Goal: Information Seeking & Learning: Learn about a topic

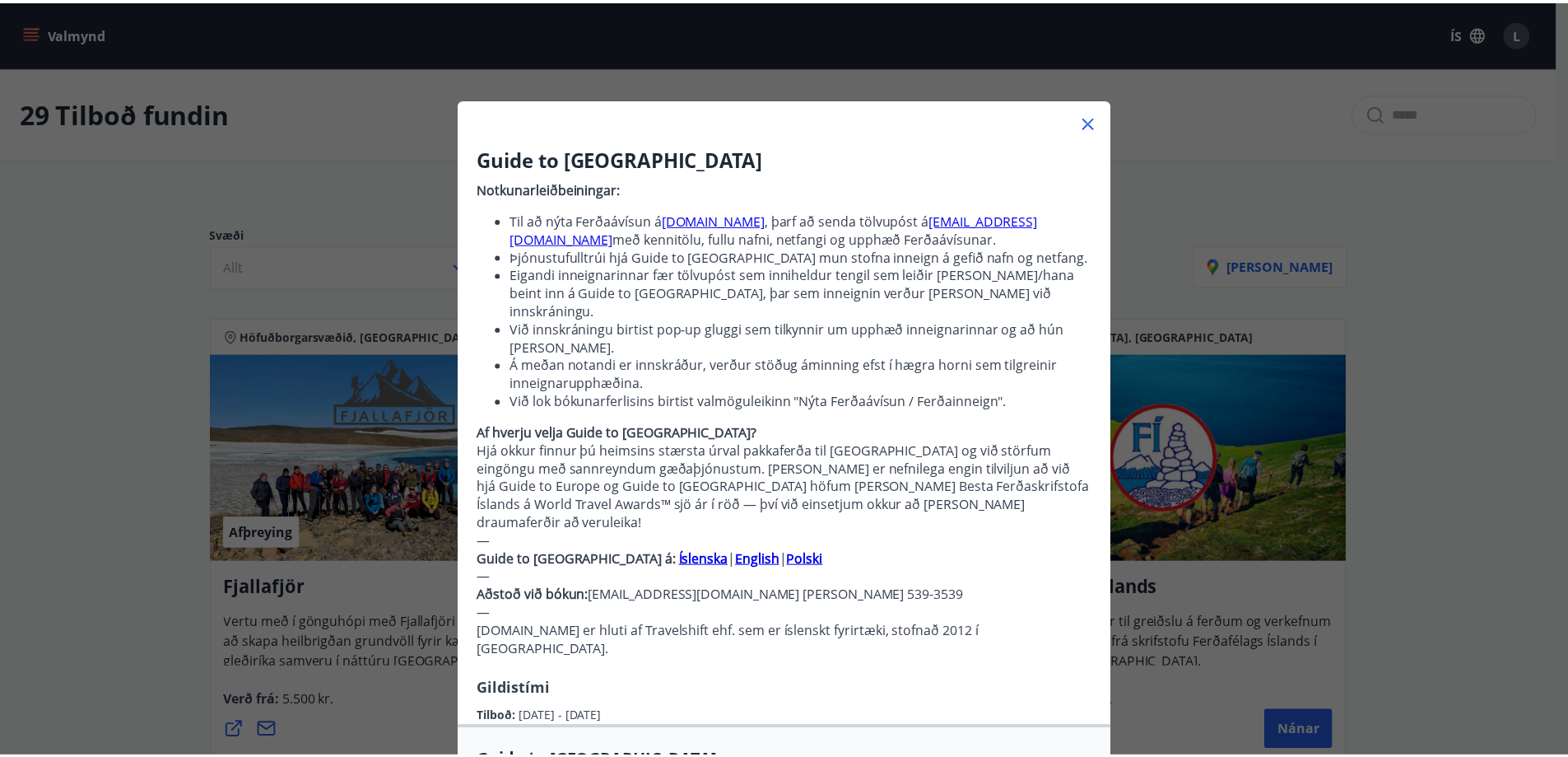
scroll to position [247, 0]
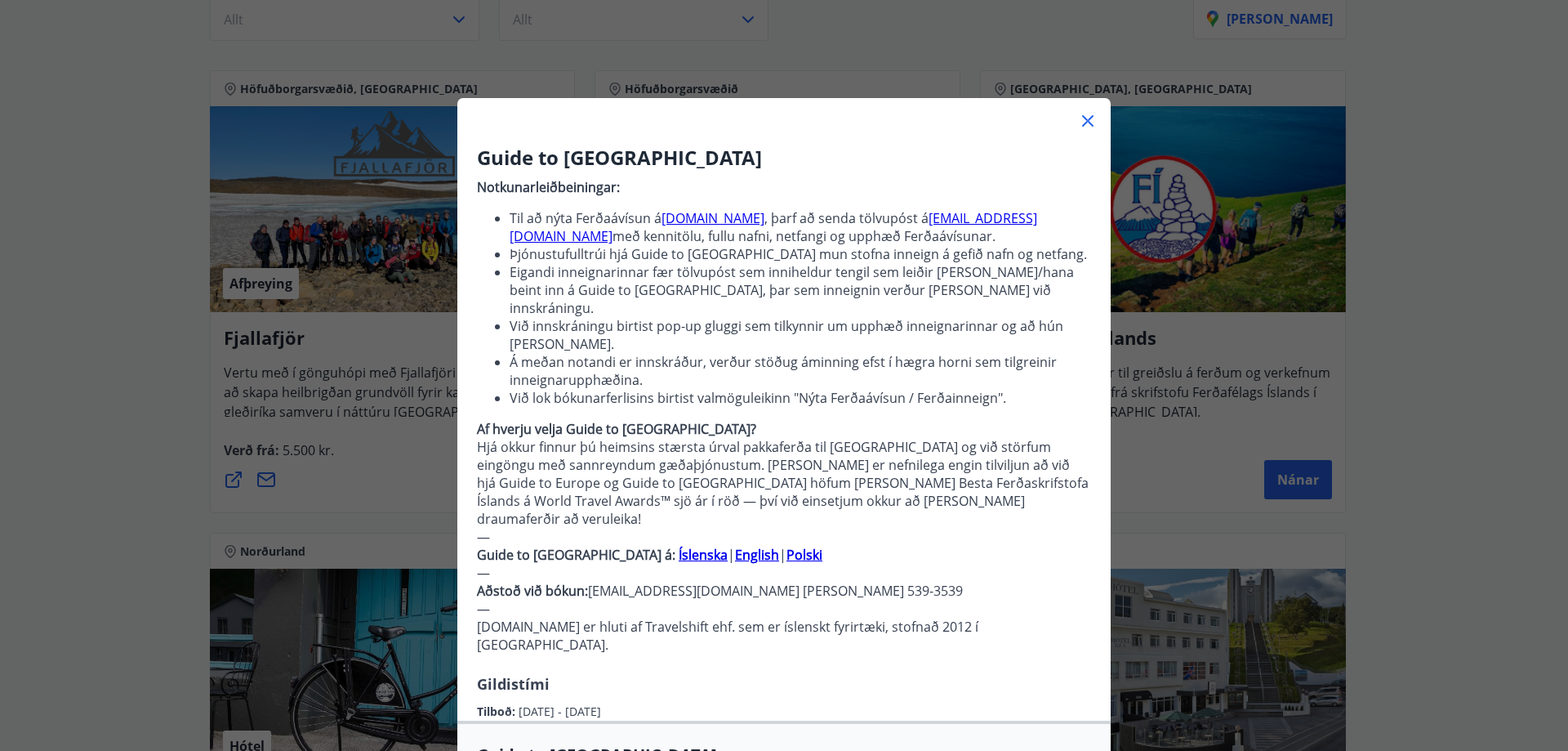
click at [1083, 123] on icon at bounding box center [1088, 121] width 12 height 12
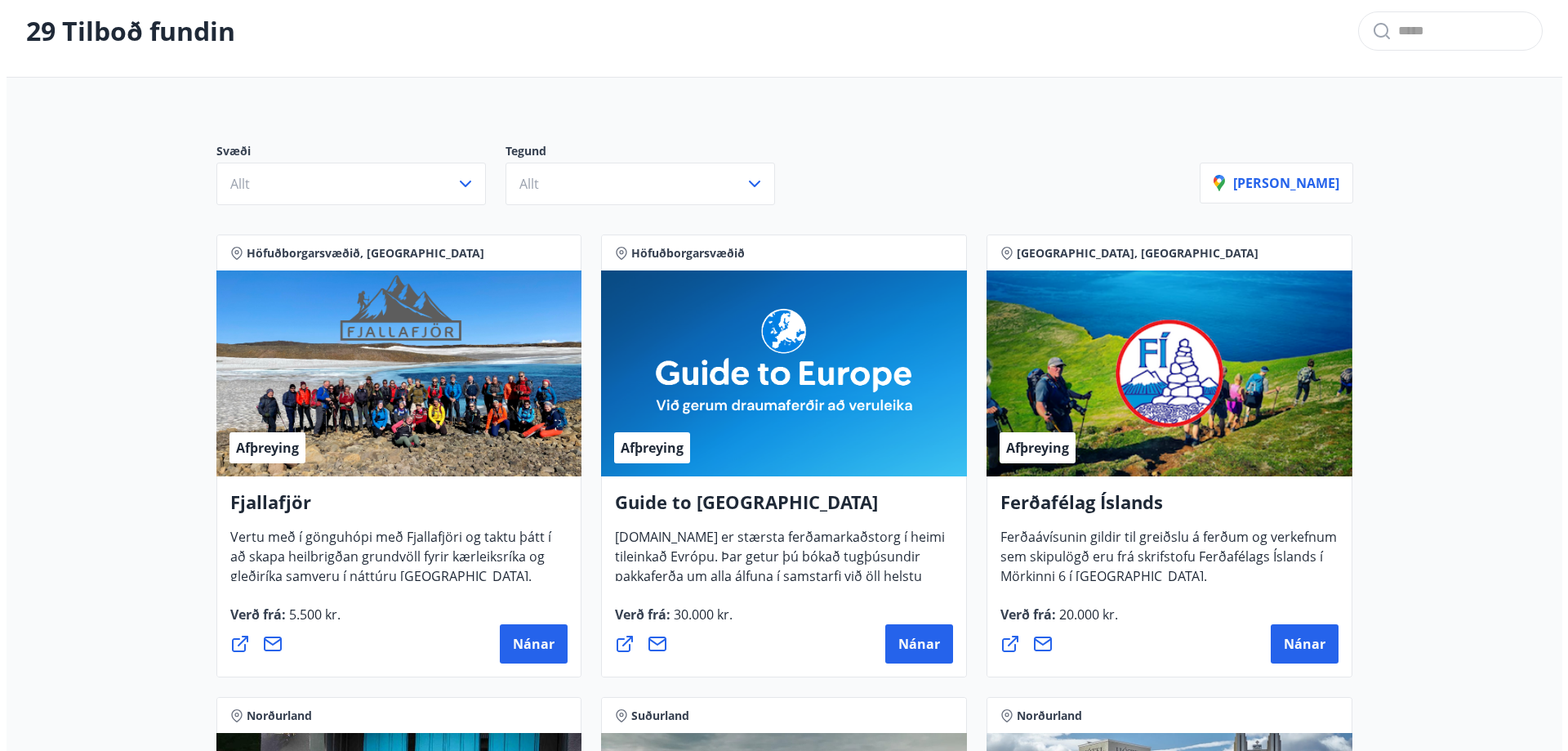
scroll to position [0, 0]
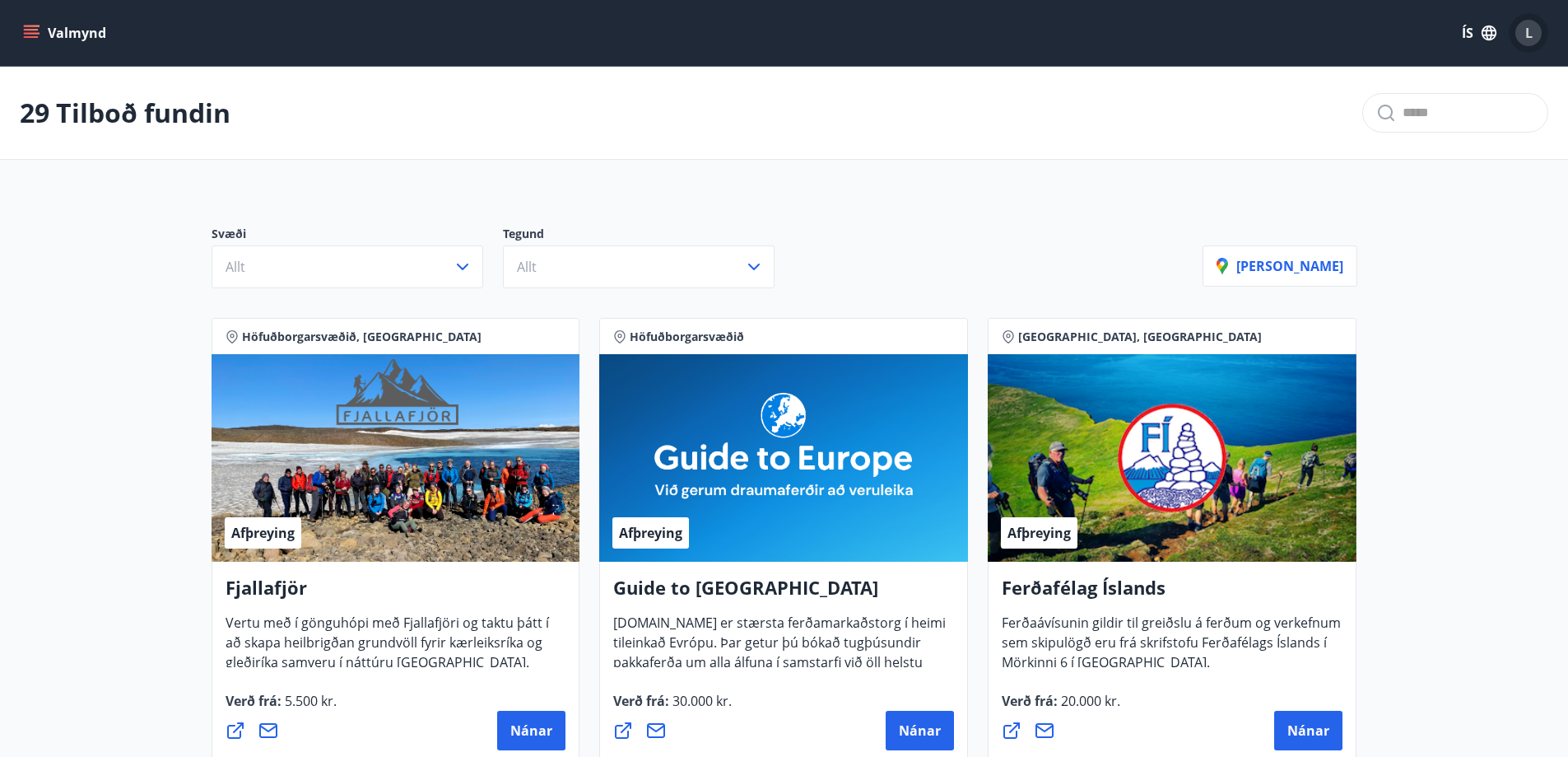
click at [1527, 30] on span "L" at bounding box center [1528, 33] width 7 height 18
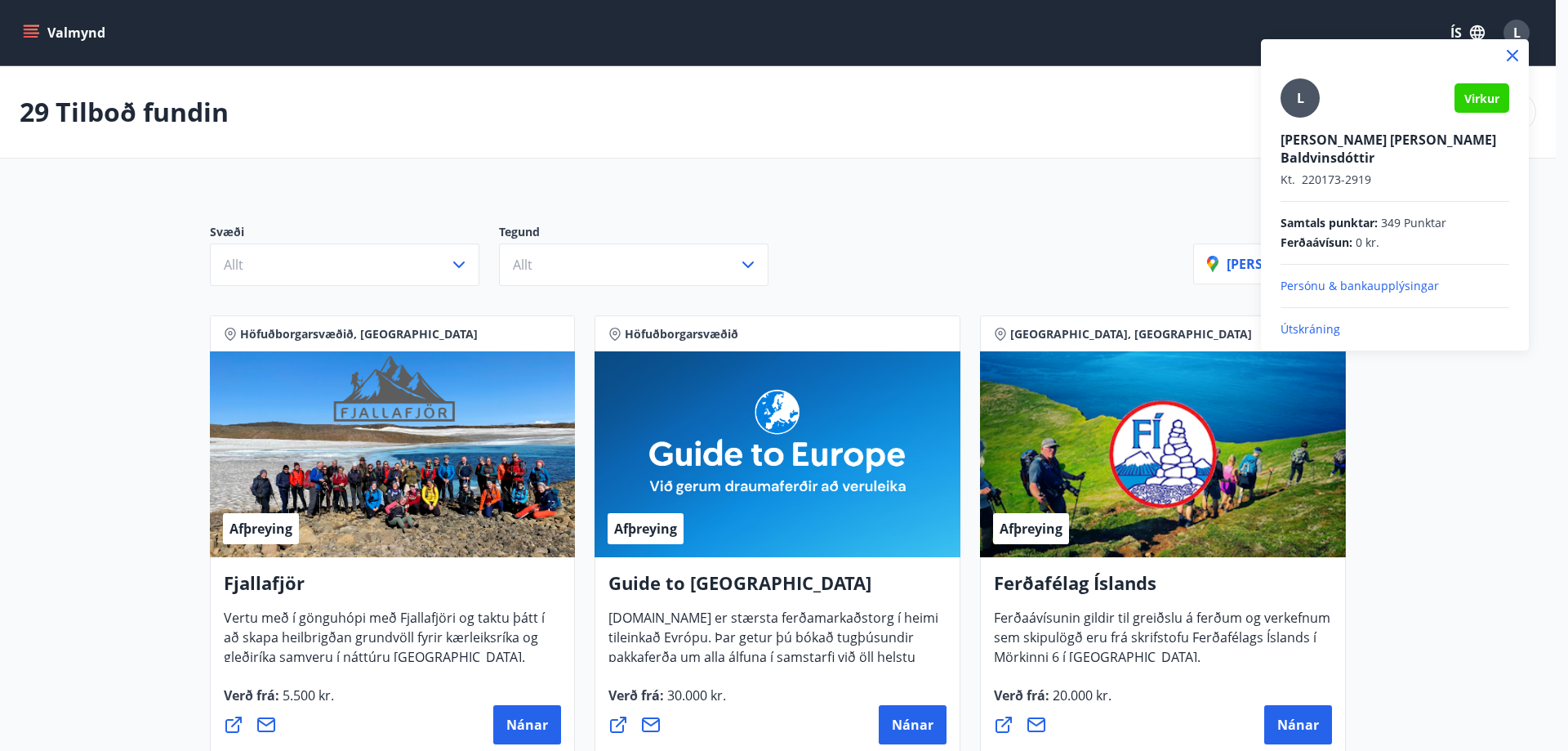
click at [1336, 277] on p "Persónu & bankaupplýsingar" at bounding box center [1395, 285] width 229 height 16
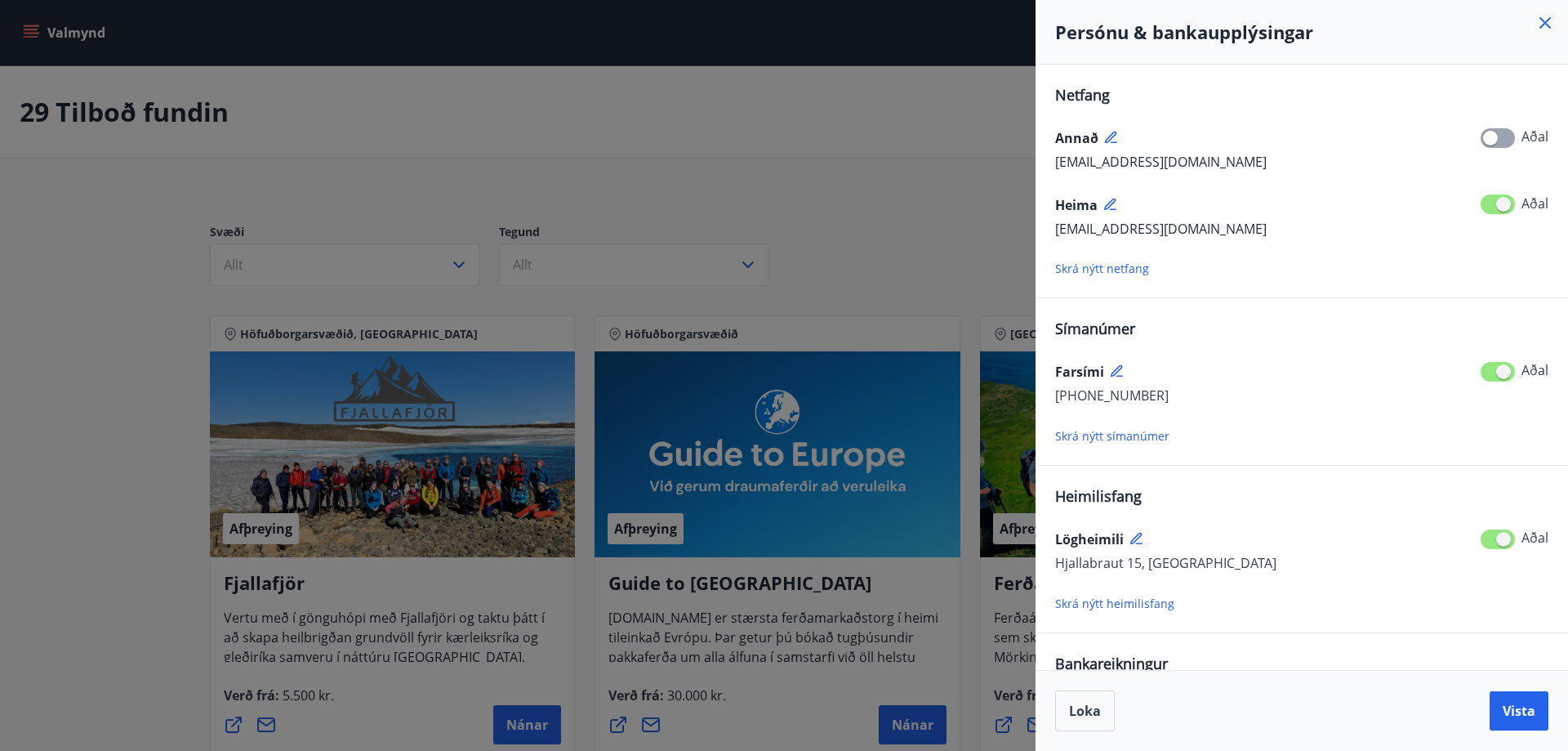
click at [1109, 270] on span "Skrá nýtt netfang" at bounding box center [1101, 268] width 94 height 16
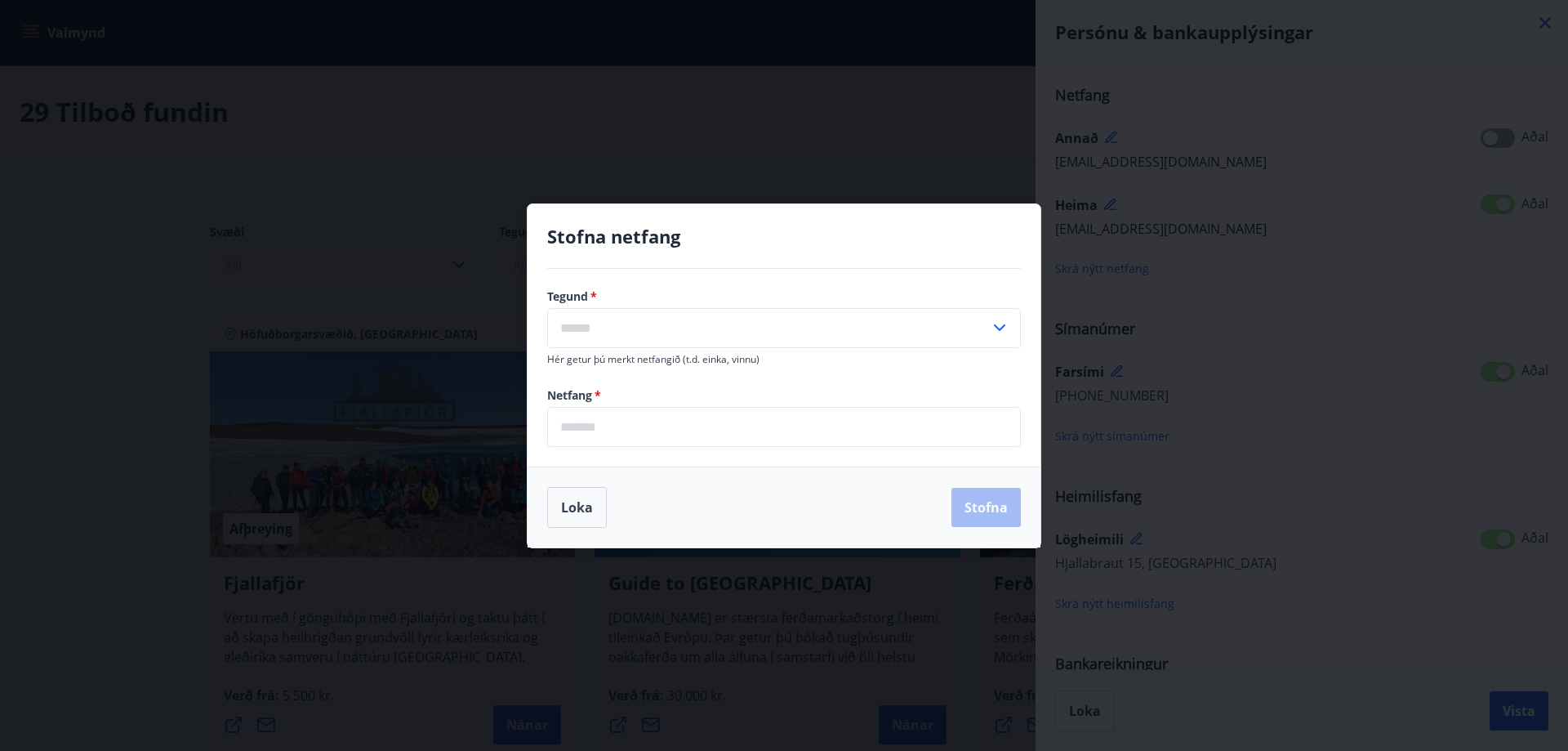
click at [577, 324] on input "text" at bounding box center [768, 328] width 443 height 40
click at [595, 388] on li "Annað" at bounding box center [784, 392] width 471 height 30
type input "*****"
click at [572, 430] on input "email" at bounding box center [784, 427] width 473 height 40
type input "**********"
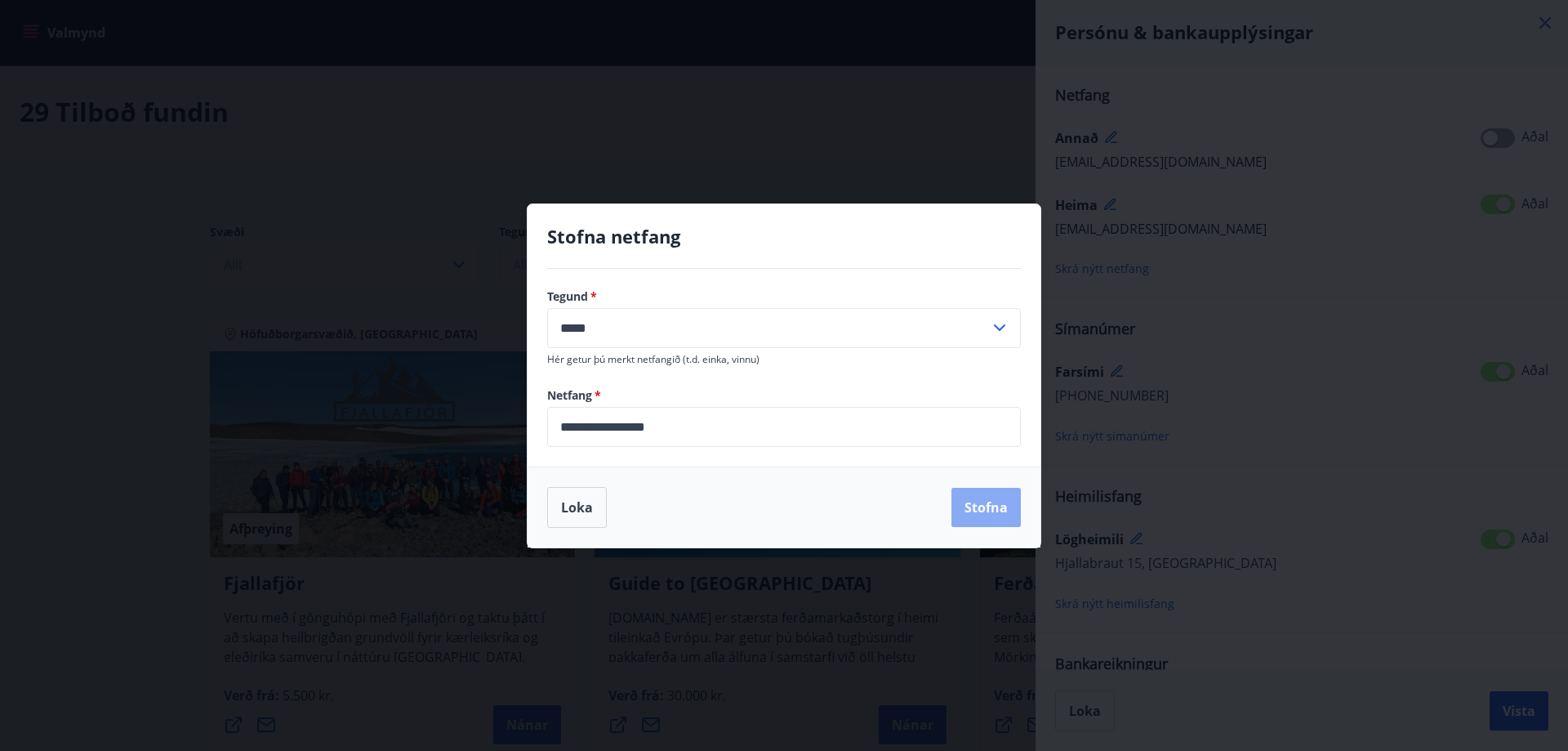
click at [980, 509] on button "Stofna" at bounding box center [986, 507] width 69 height 40
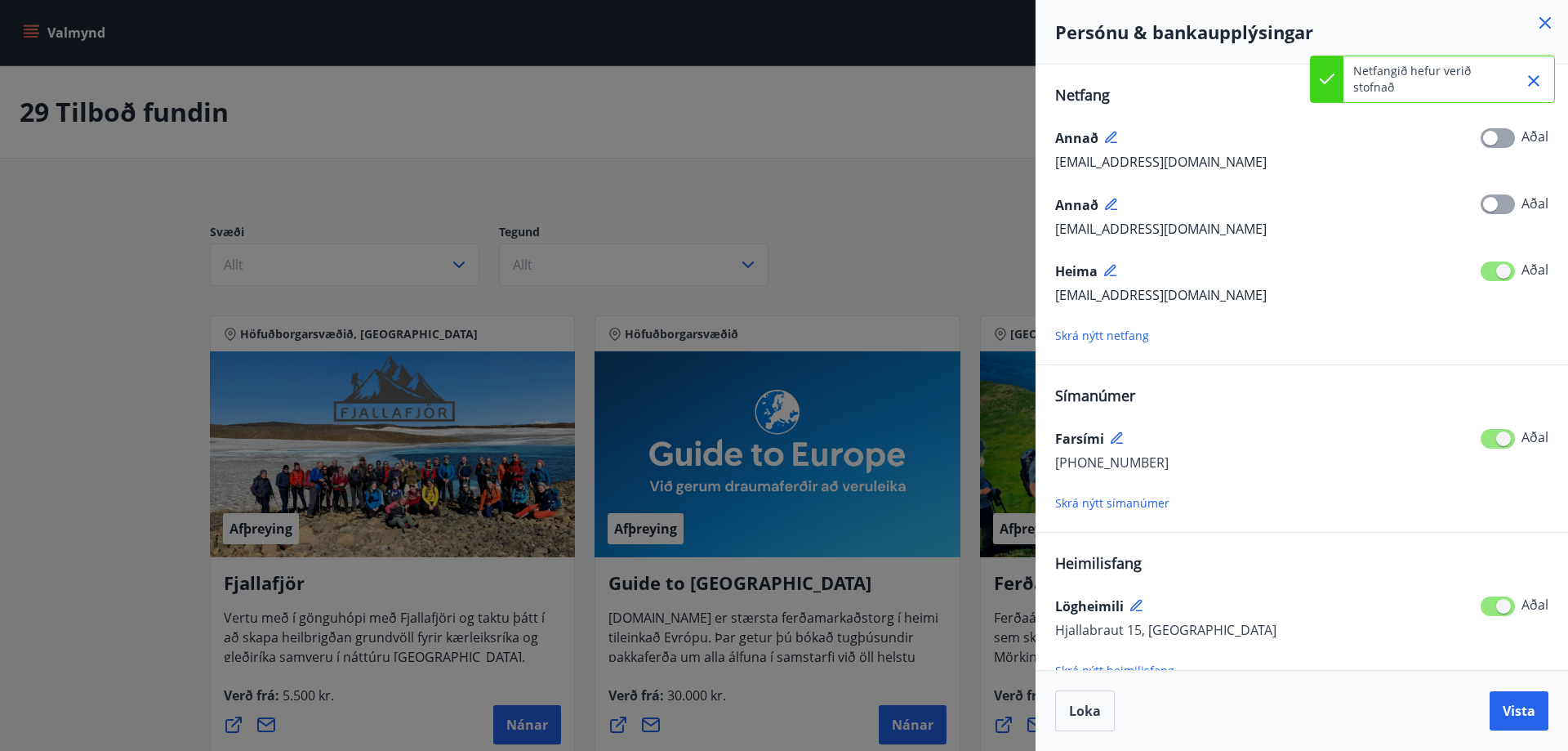
click at [1498, 128] on span at bounding box center [1497, 138] width 35 height 20
click at [1112, 268] on icon at bounding box center [1110, 270] width 15 height 15
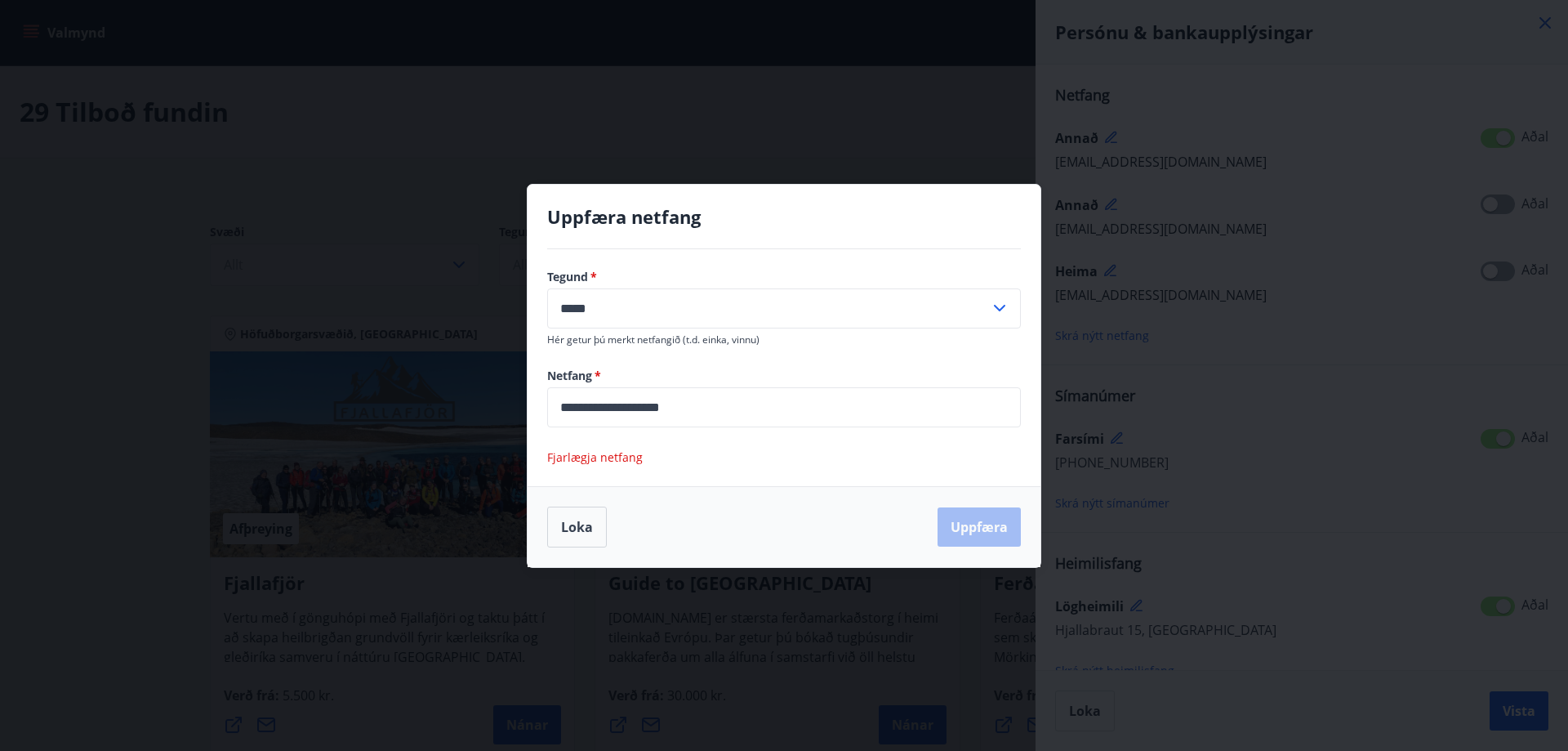
click at [570, 454] on span "Fjarlægja netfang" at bounding box center [594, 457] width 95 height 16
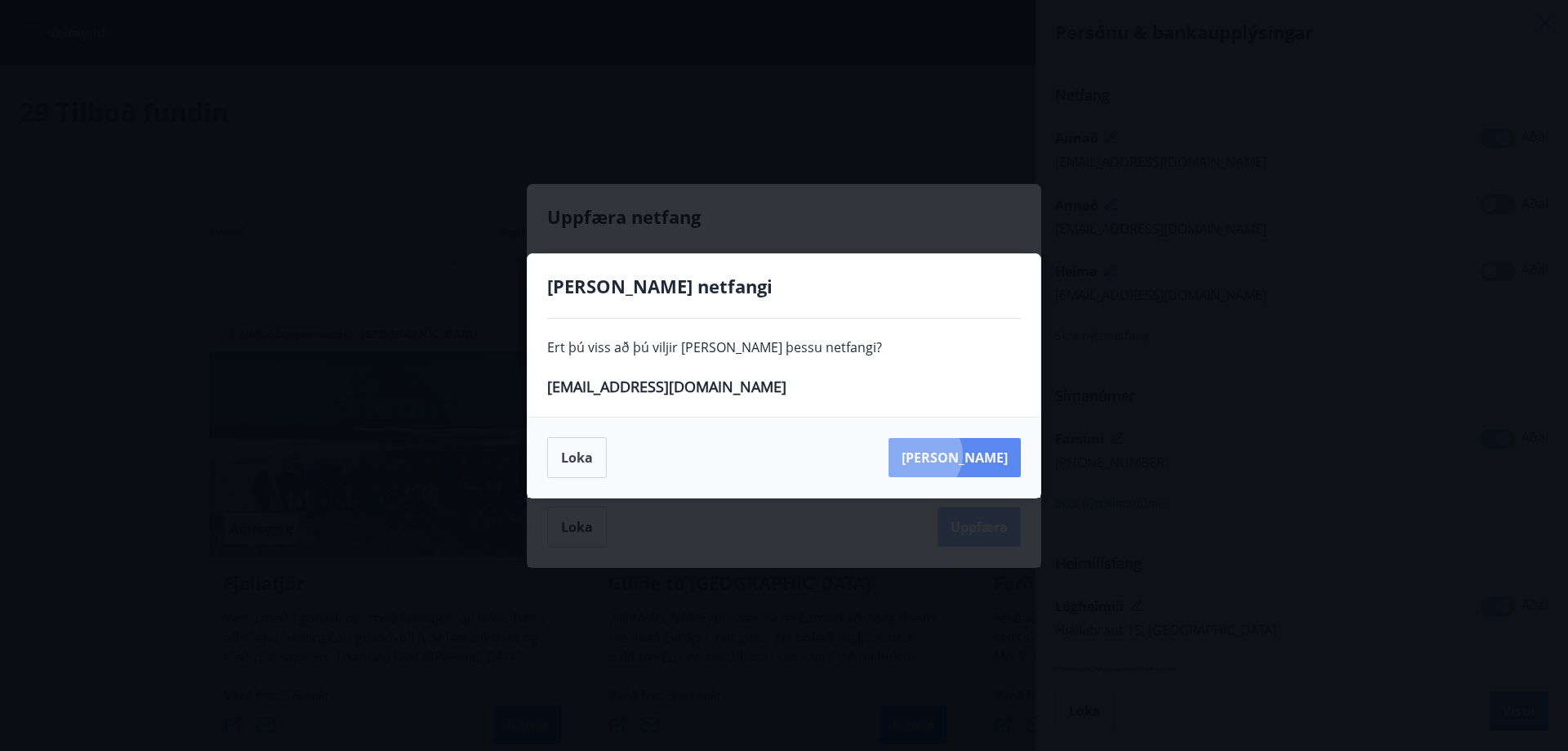
click at [996, 454] on button "[PERSON_NAME]" at bounding box center [955, 458] width 133 height 40
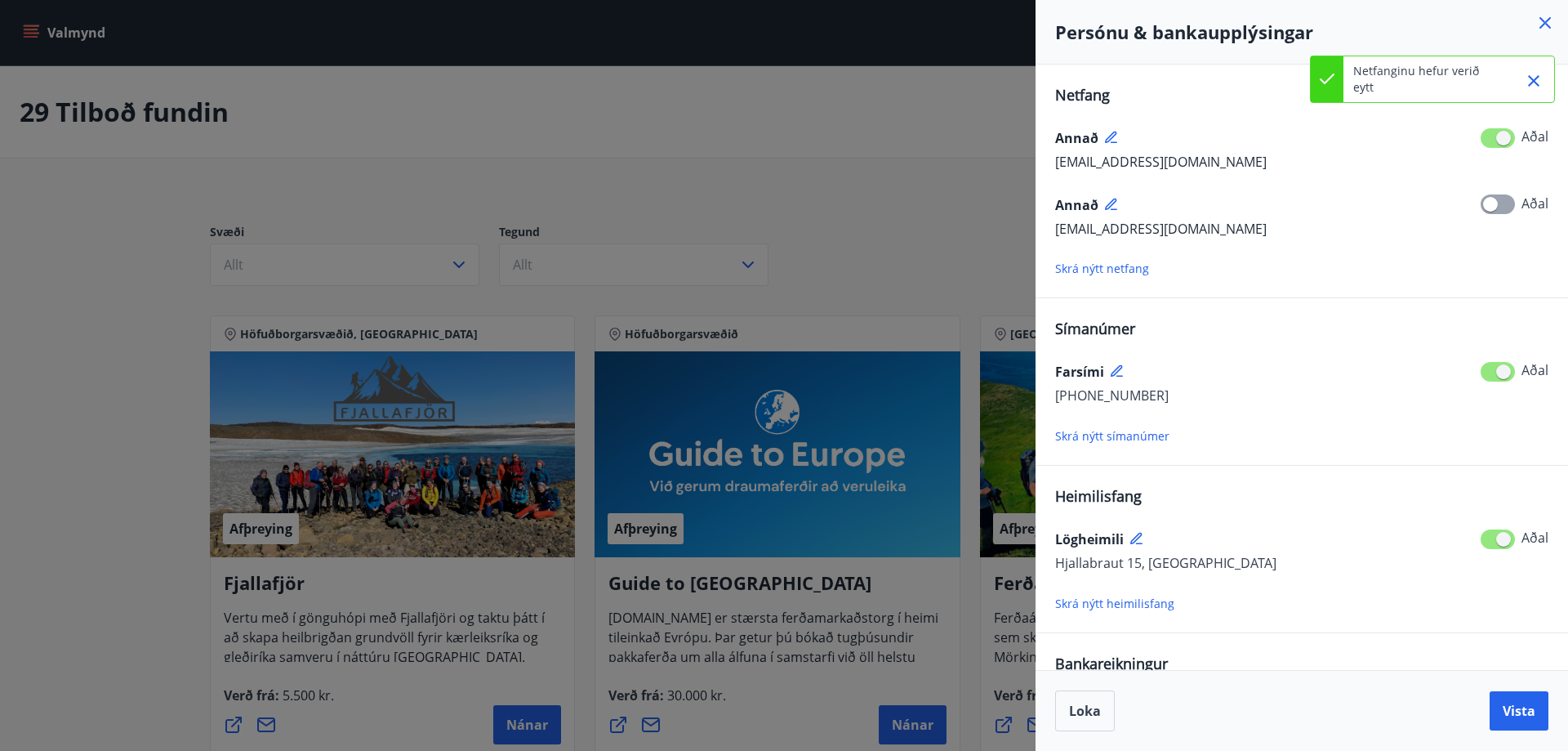
click at [1532, 76] on icon "Close" at bounding box center [1533, 81] width 20 height 20
click at [1508, 706] on span "Vista" at bounding box center [1518, 710] width 33 height 18
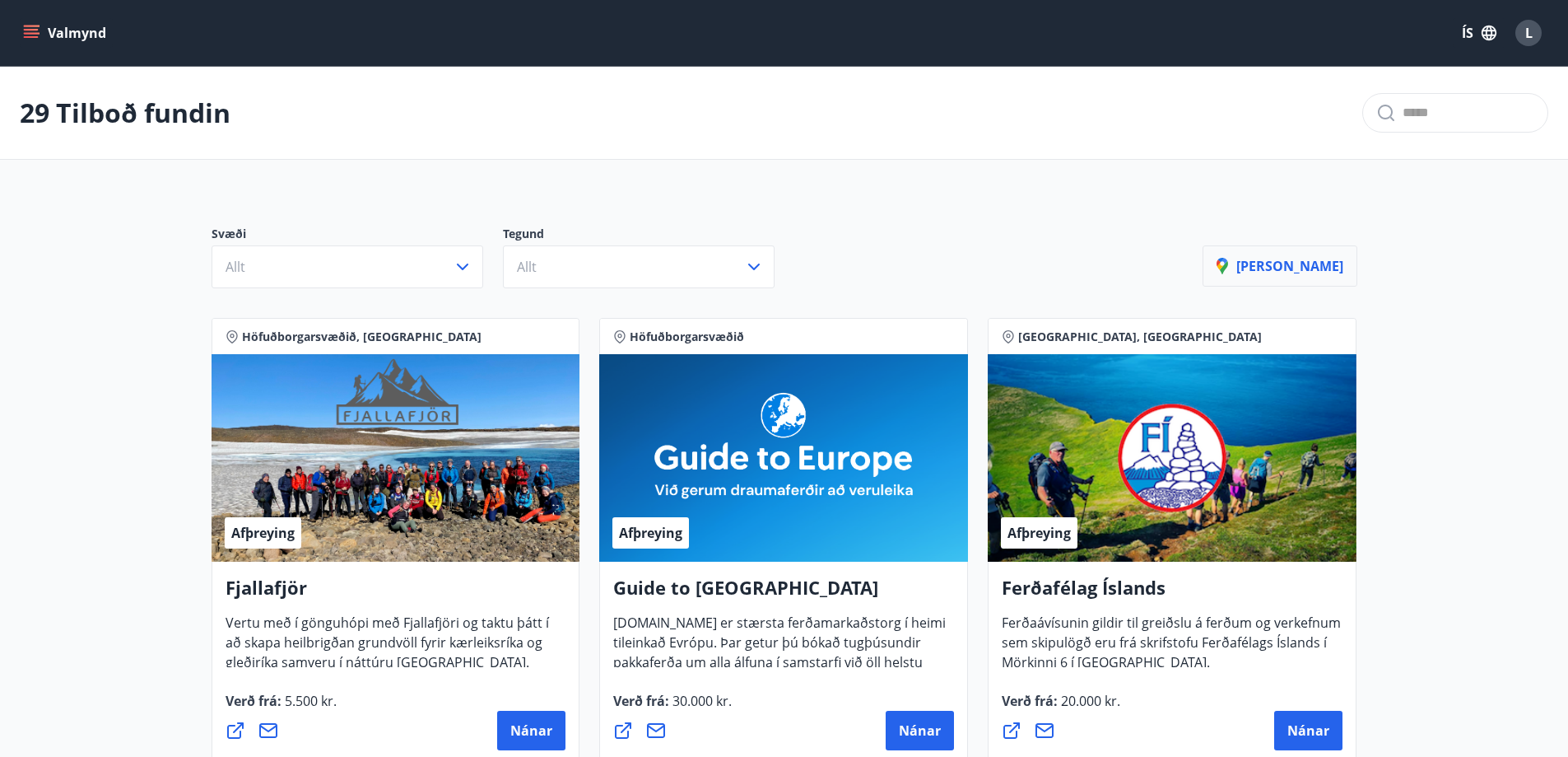
click at [1291, 271] on p "[PERSON_NAME]" at bounding box center [1279, 266] width 127 height 18
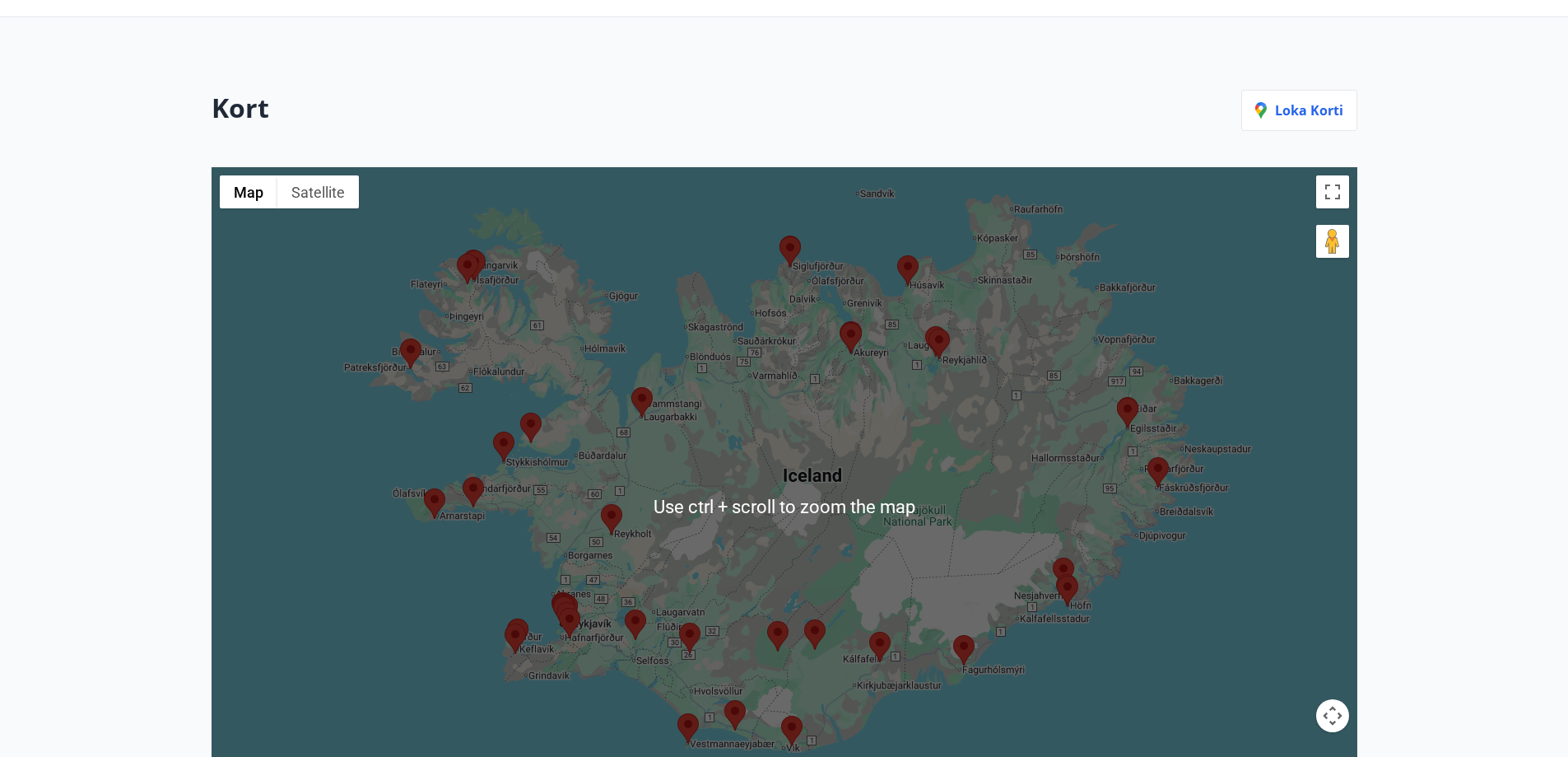
scroll to position [247, 0]
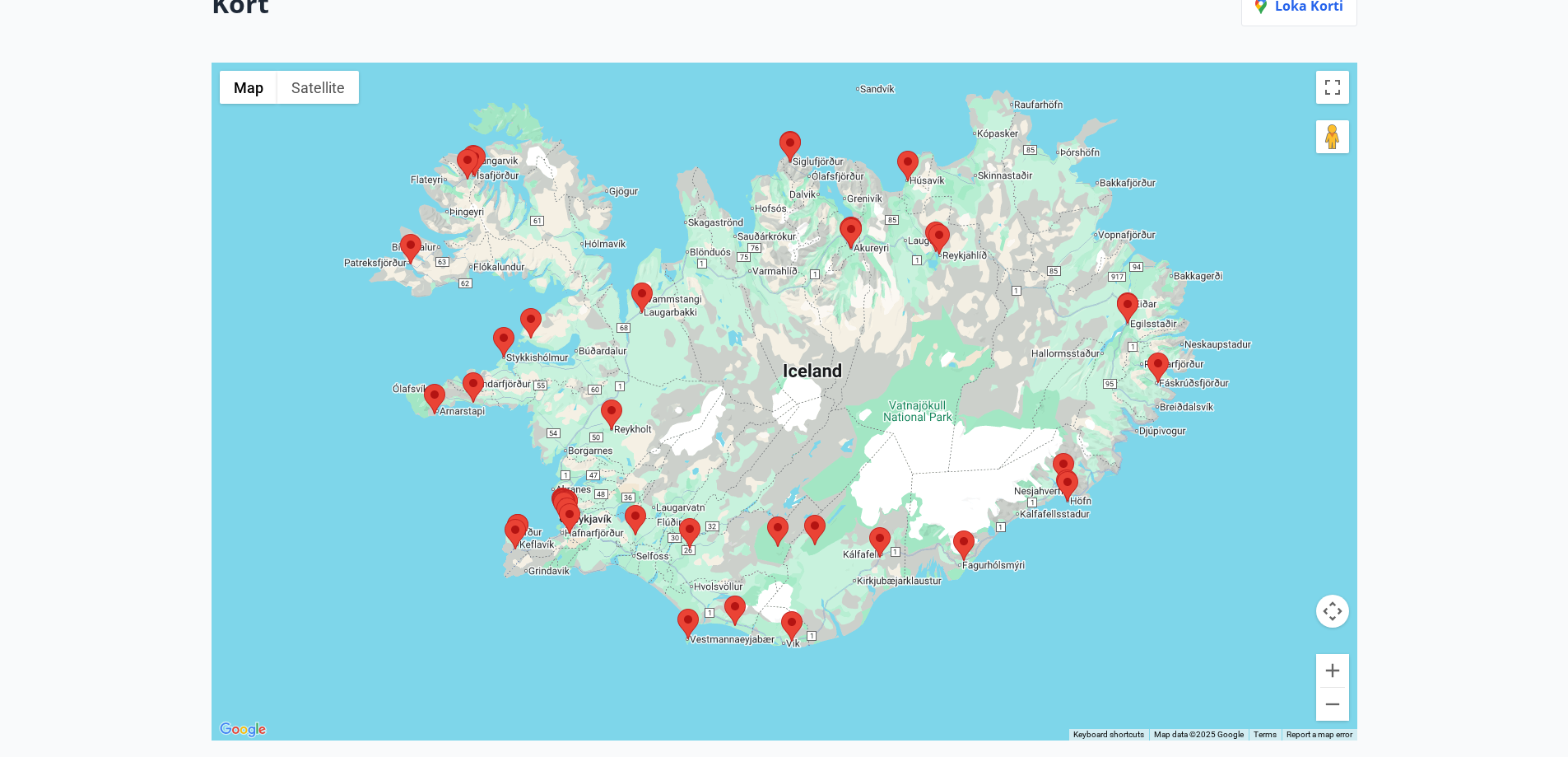
click at [601, 399] on area at bounding box center [601, 399] width 0 height 0
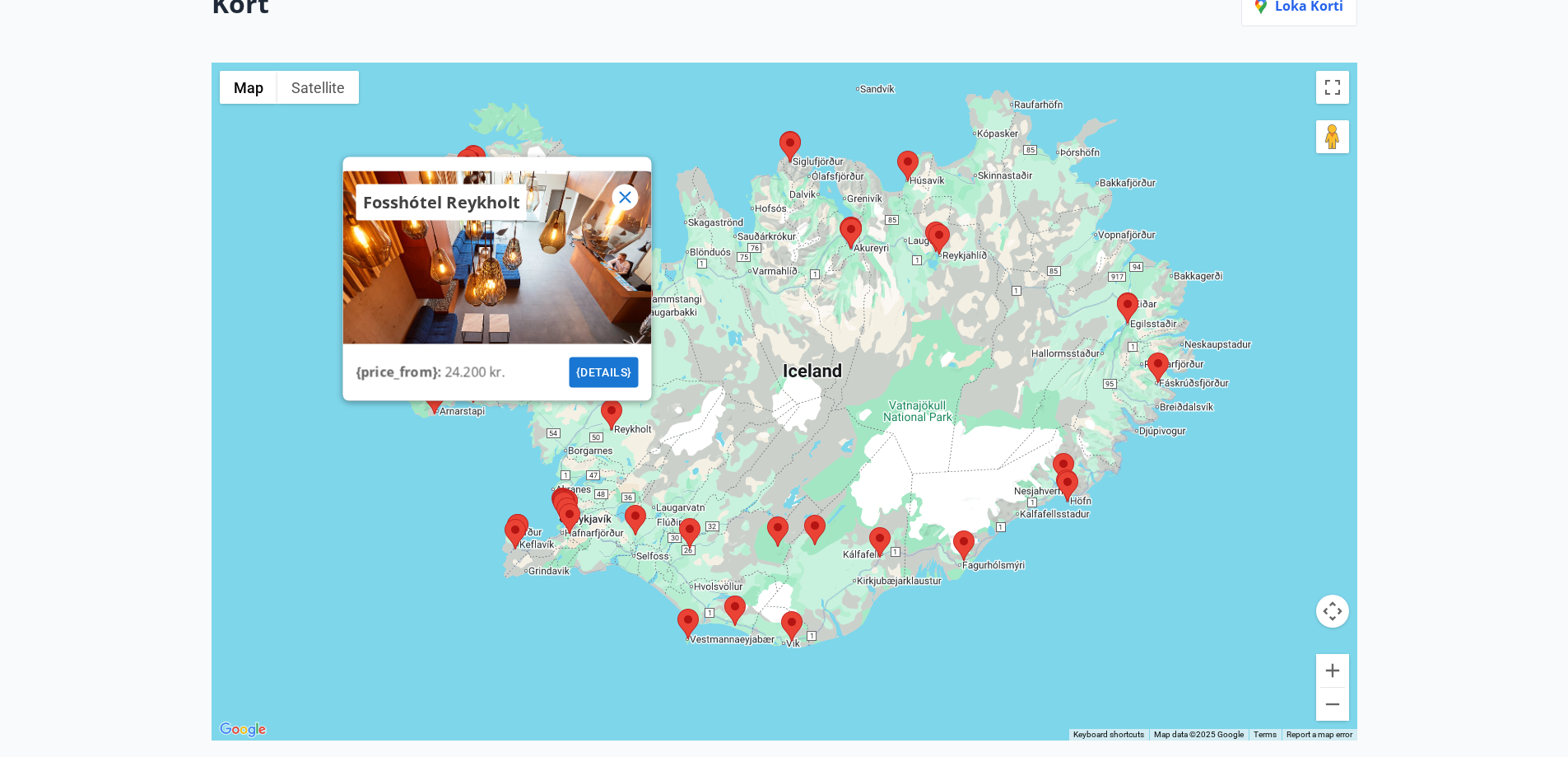
click at [623, 199] on icon at bounding box center [625, 197] width 12 height 12
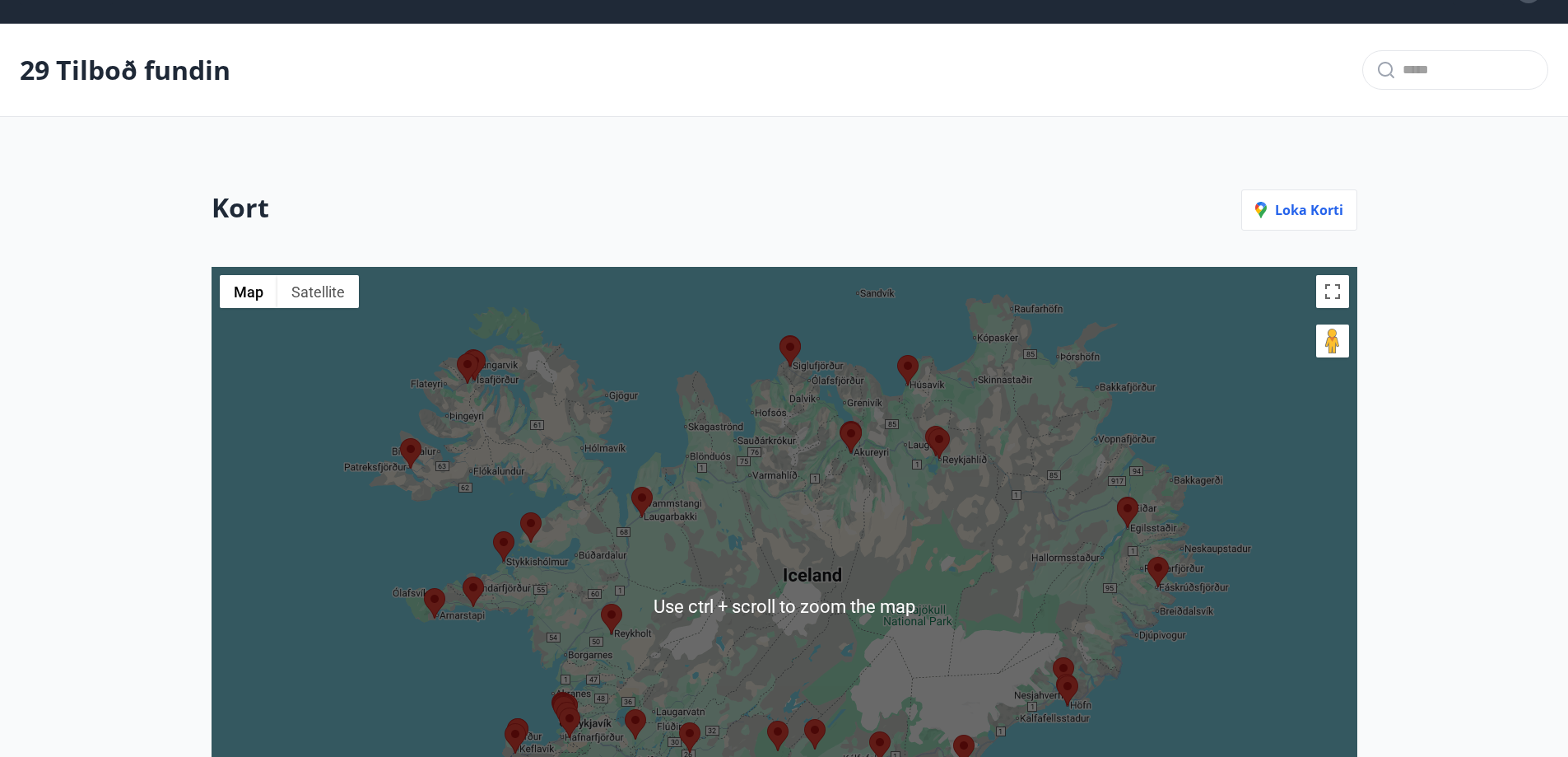
scroll to position [0, 0]
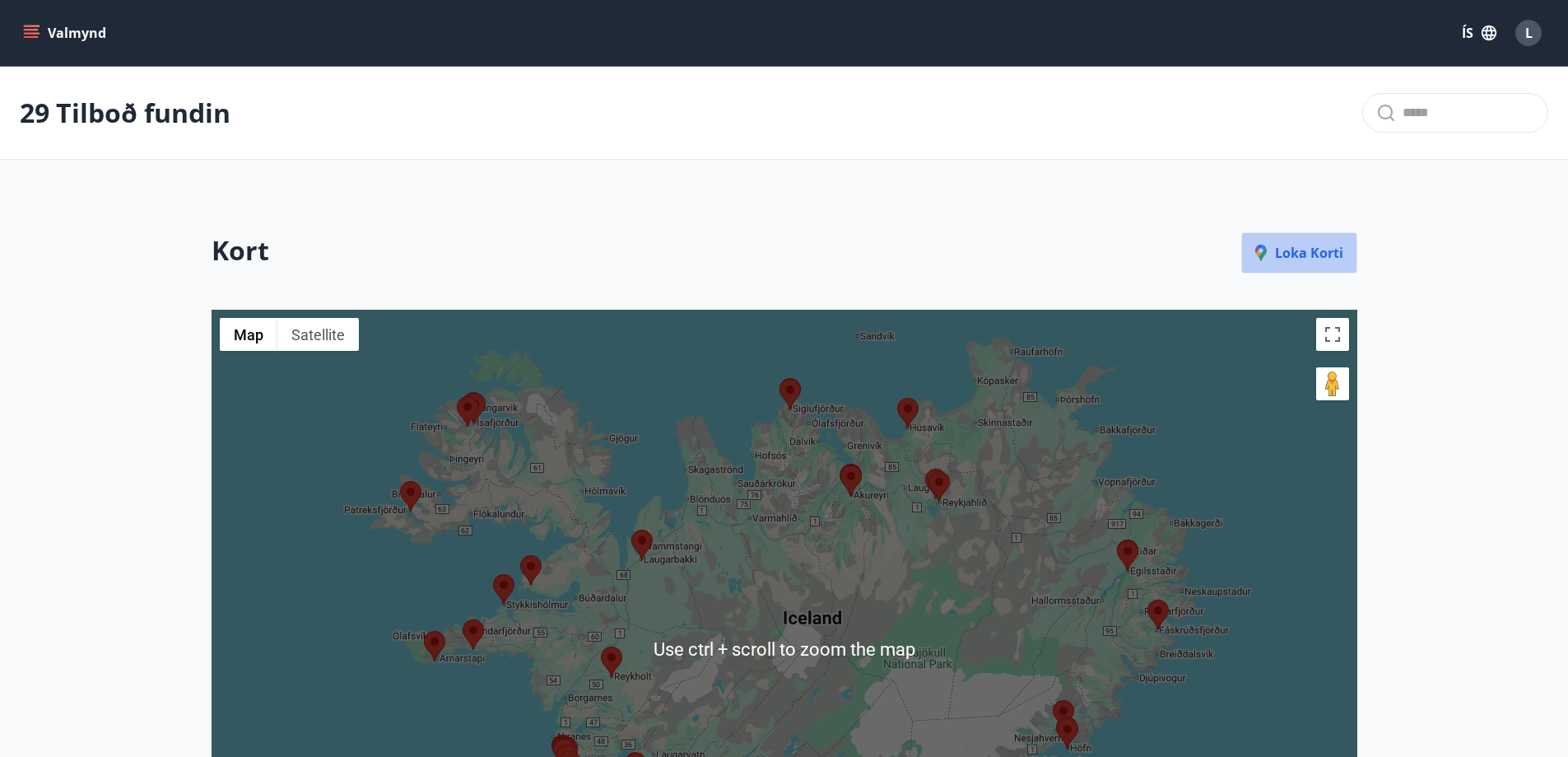
click at [1301, 255] on p "Loka korti" at bounding box center [1299, 253] width 88 height 18
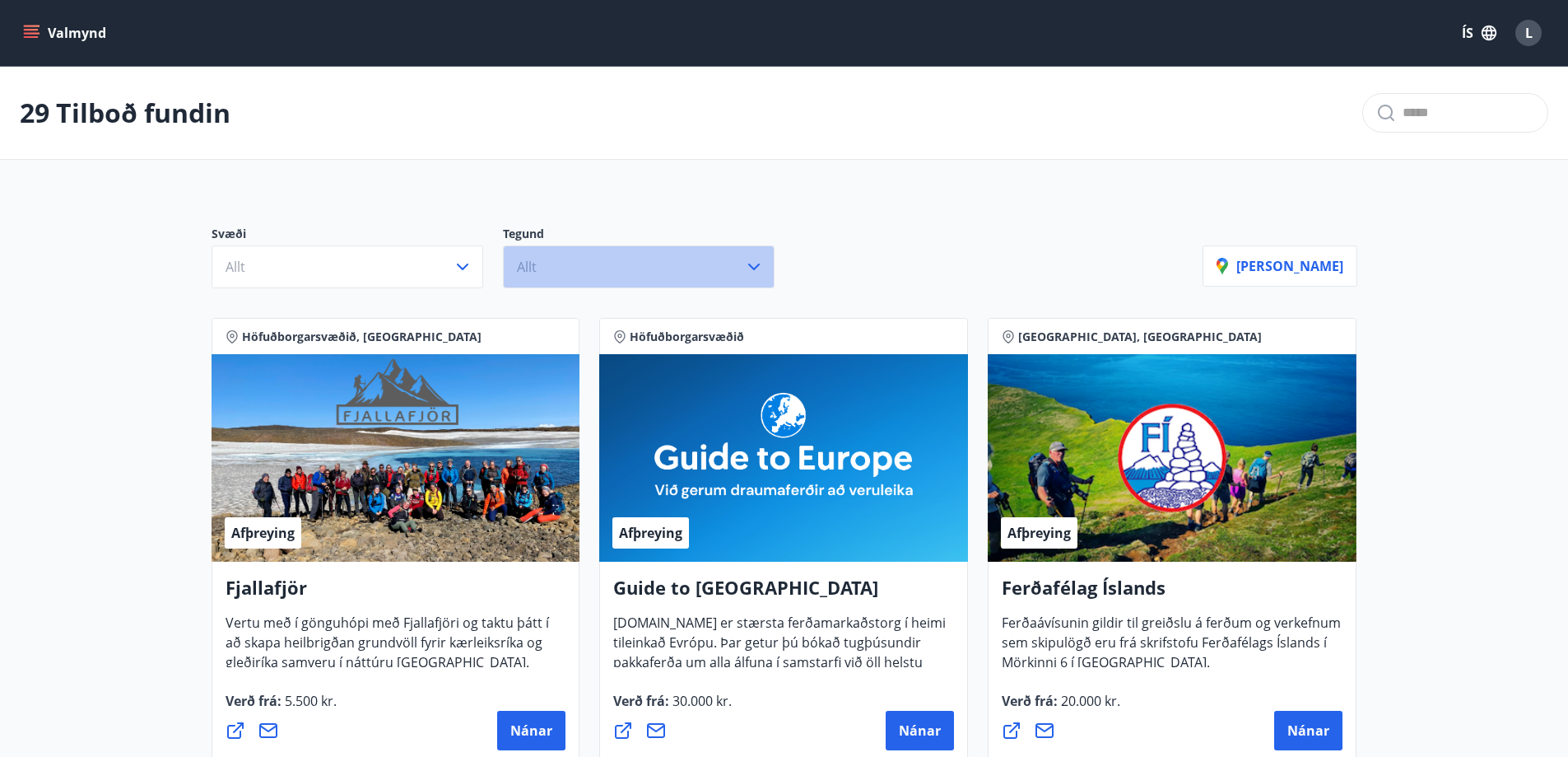
click at [574, 269] on button "Allt" at bounding box center [639, 267] width 272 height 43
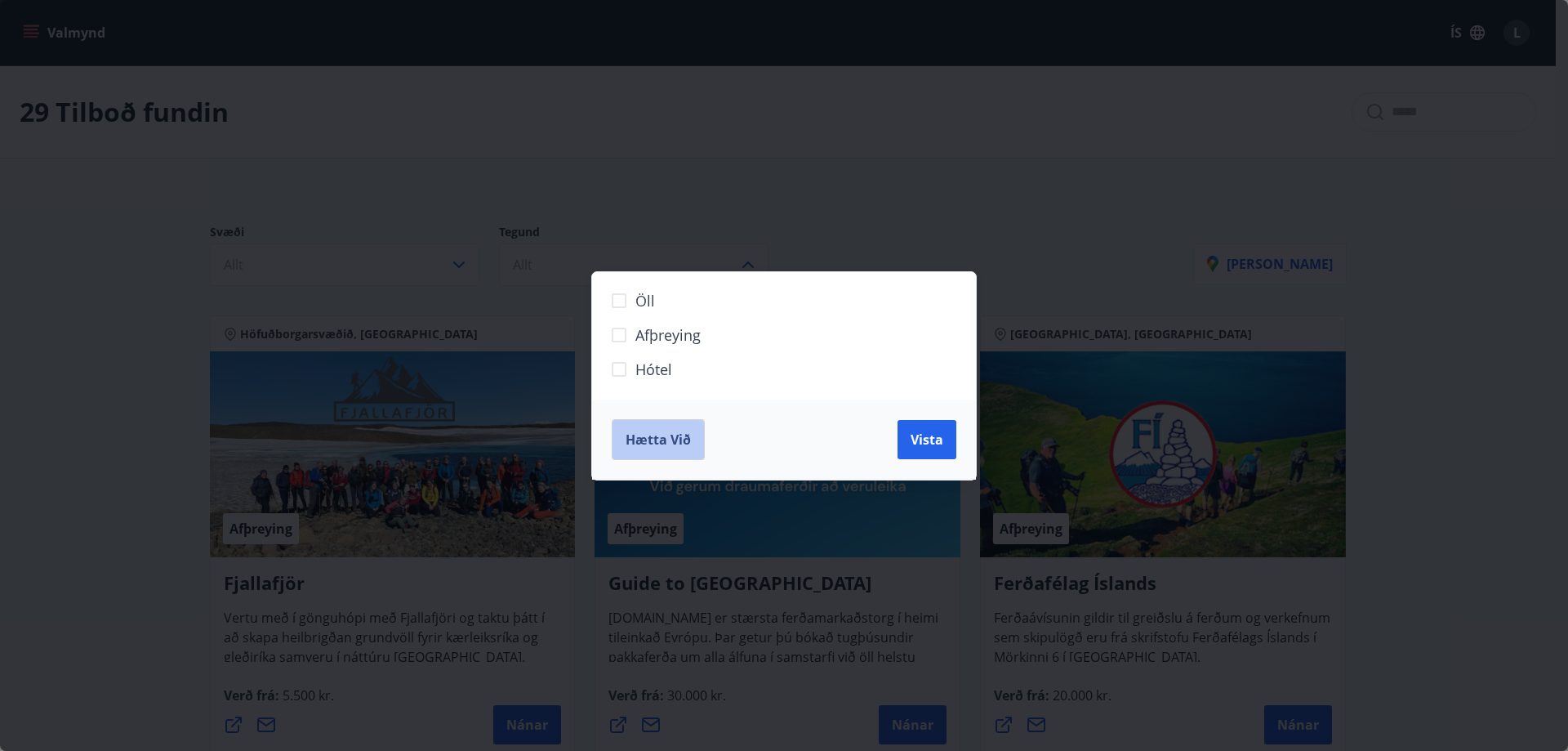
click at [667, 444] on span "Hætta við" at bounding box center [658, 439] width 65 height 18
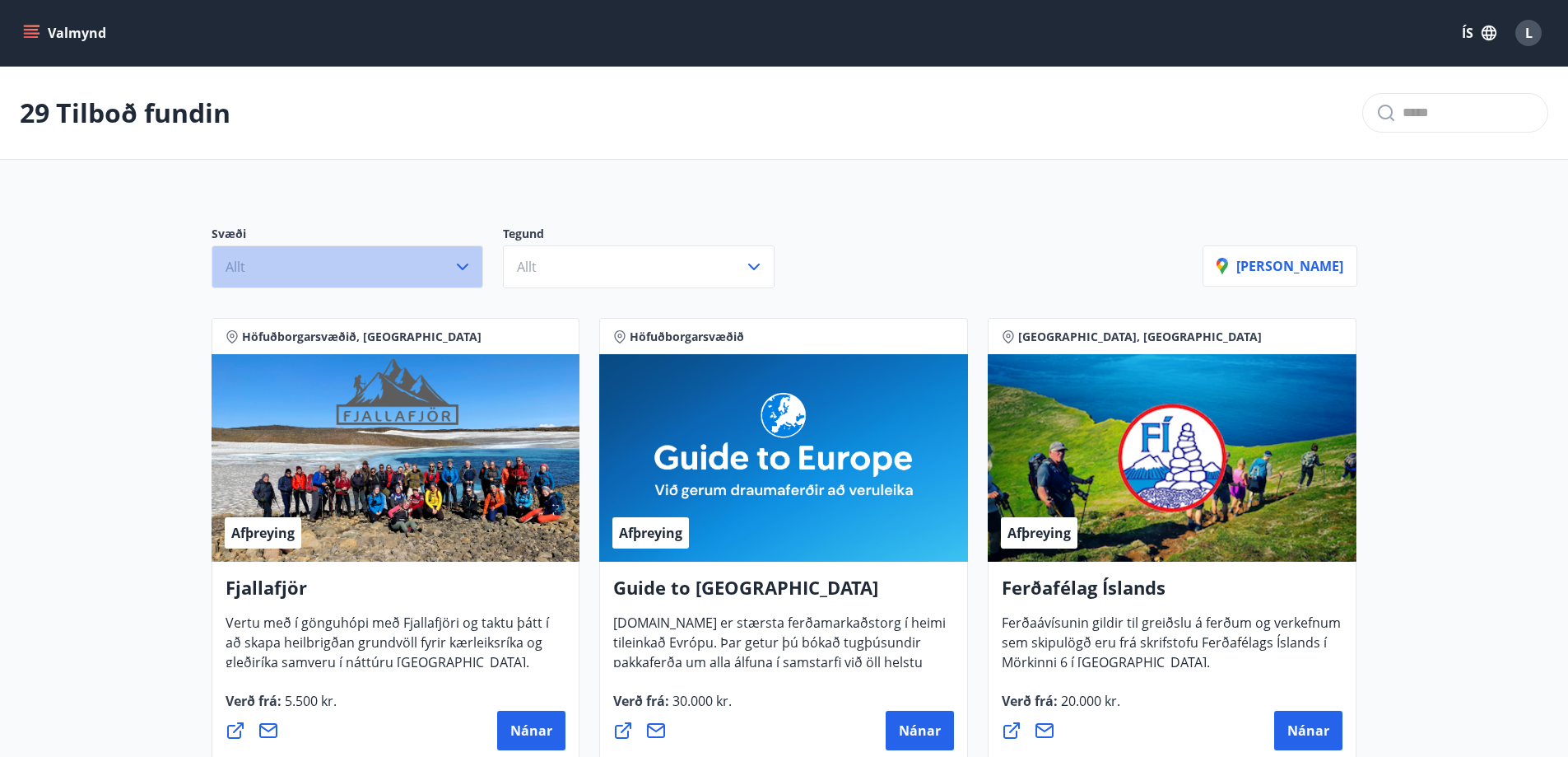
click at [303, 266] on button "Allt" at bounding box center [348, 267] width 272 height 43
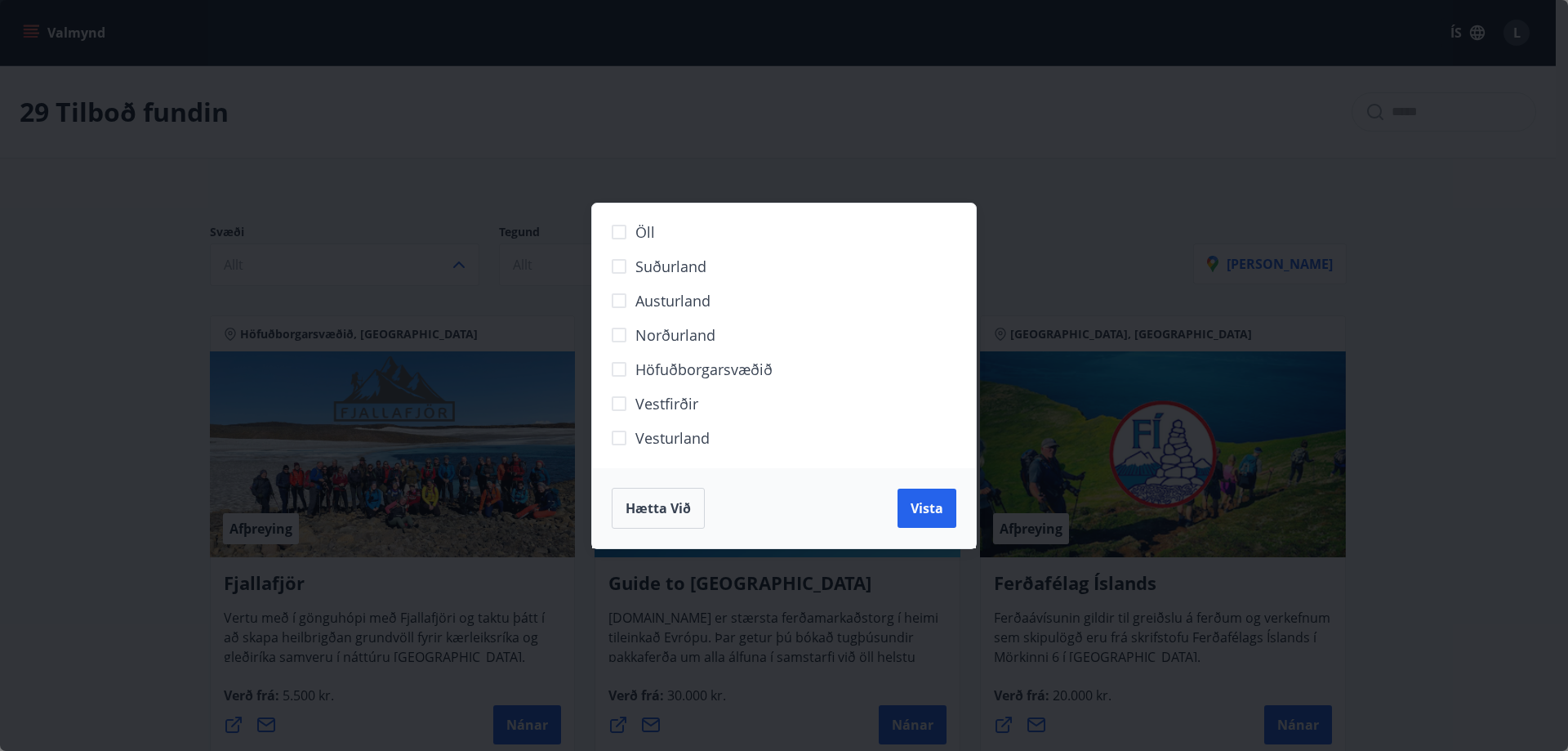
click at [667, 435] on span "Vesturland" at bounding box center [672, 437] width 74 height 21
click at [1223, 114] on div "Öll Suðurland [GEOGRAPHIC_DATA] Norðurland Höfuðborgarsvæðið [GEOGRAPHIC_DATA] …" at bounding box center [784, 376] width 1568 height 751
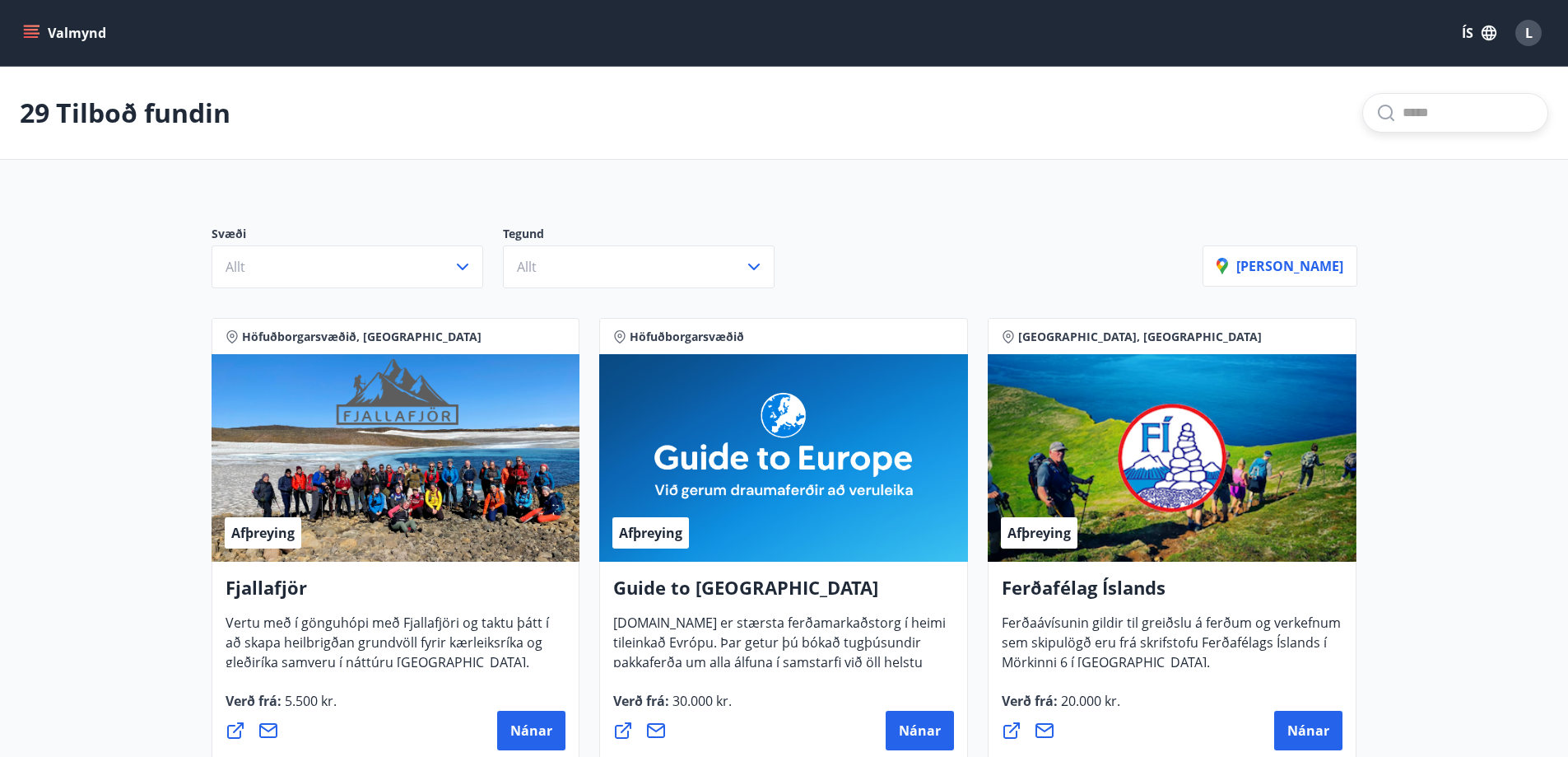
click at [1403, 111] on input "text" at bounding box center [1469, 113] width 132 height 26
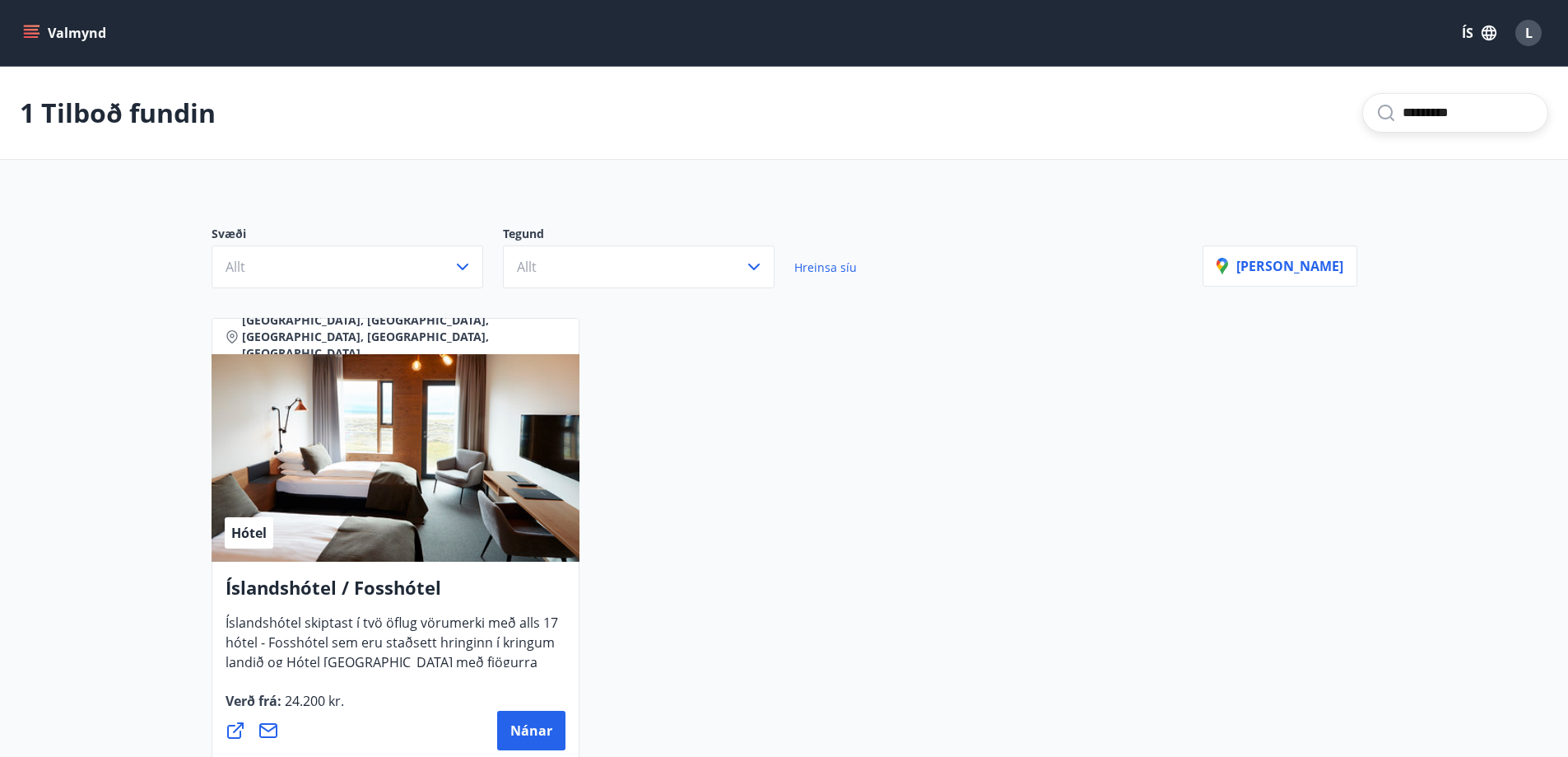
type input "*********"
click at [313, 588] on h4 "Íslandshótel / Fosshótel" at bounding box center [395, 593] width 341 height 38
click at [522, 728] on span "Nánar" at bounding box center [531, 730] width 42 height 18
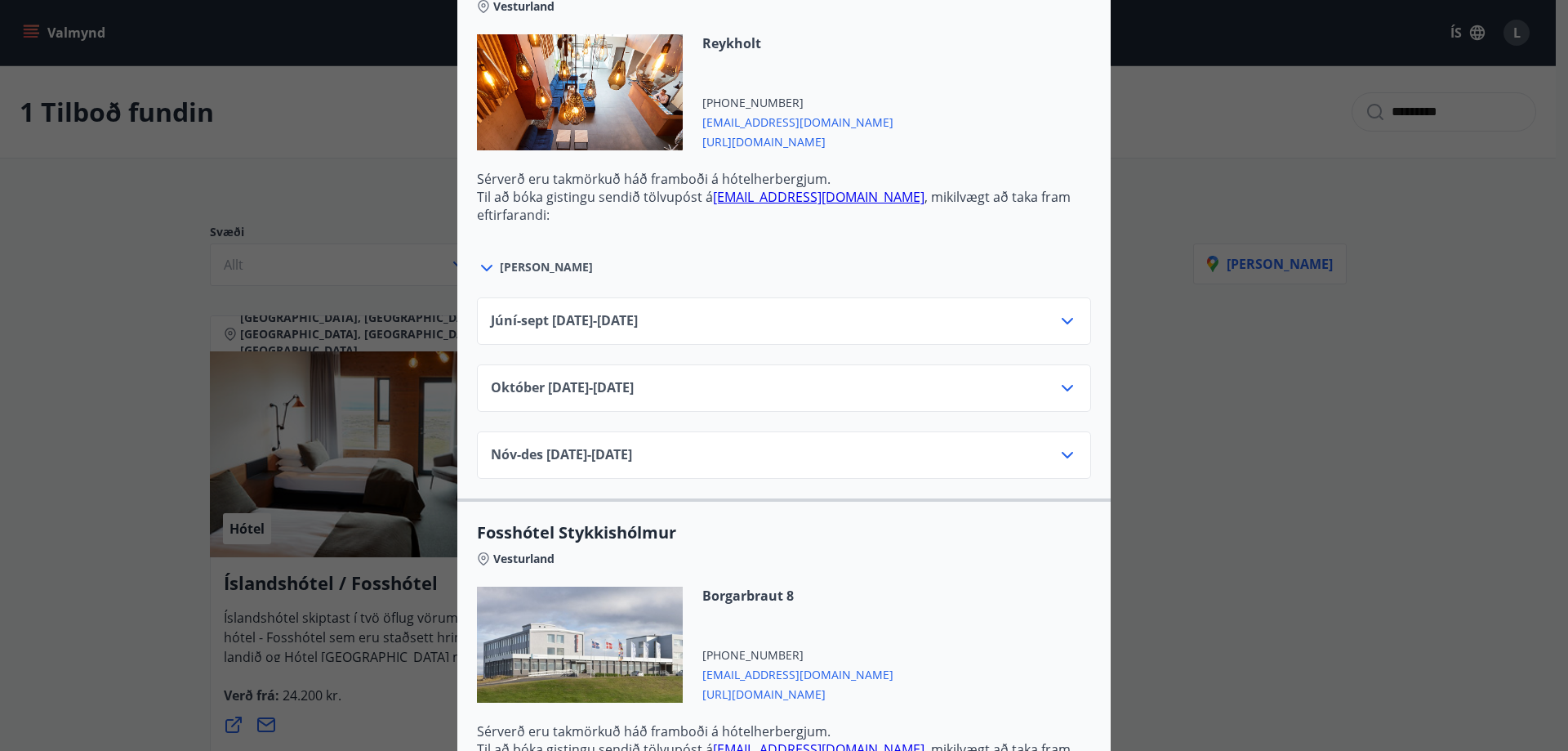
scroll to position [653, 0]
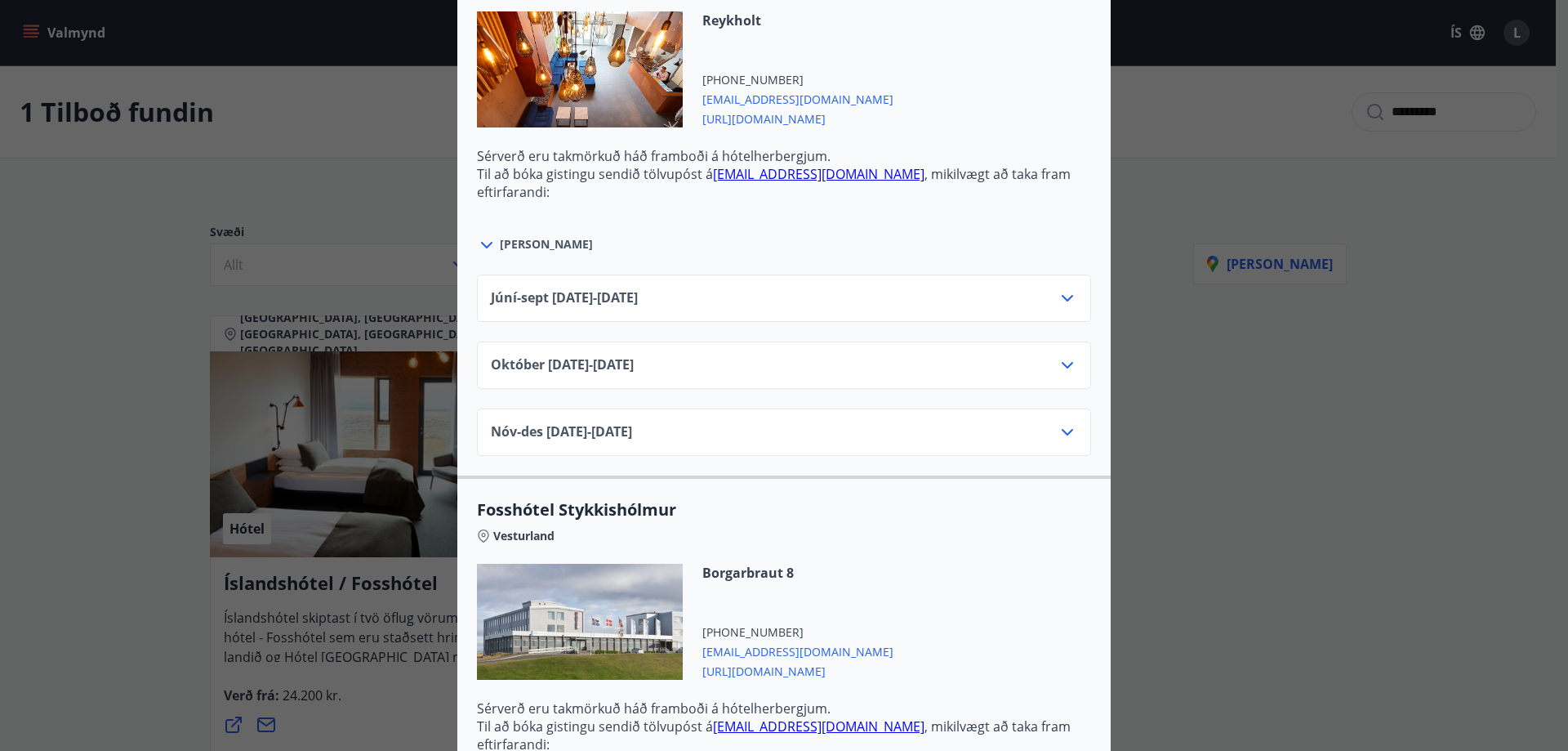
click at [1058, 362] on icon at bounding box center [1067, 366] width 20 height 20
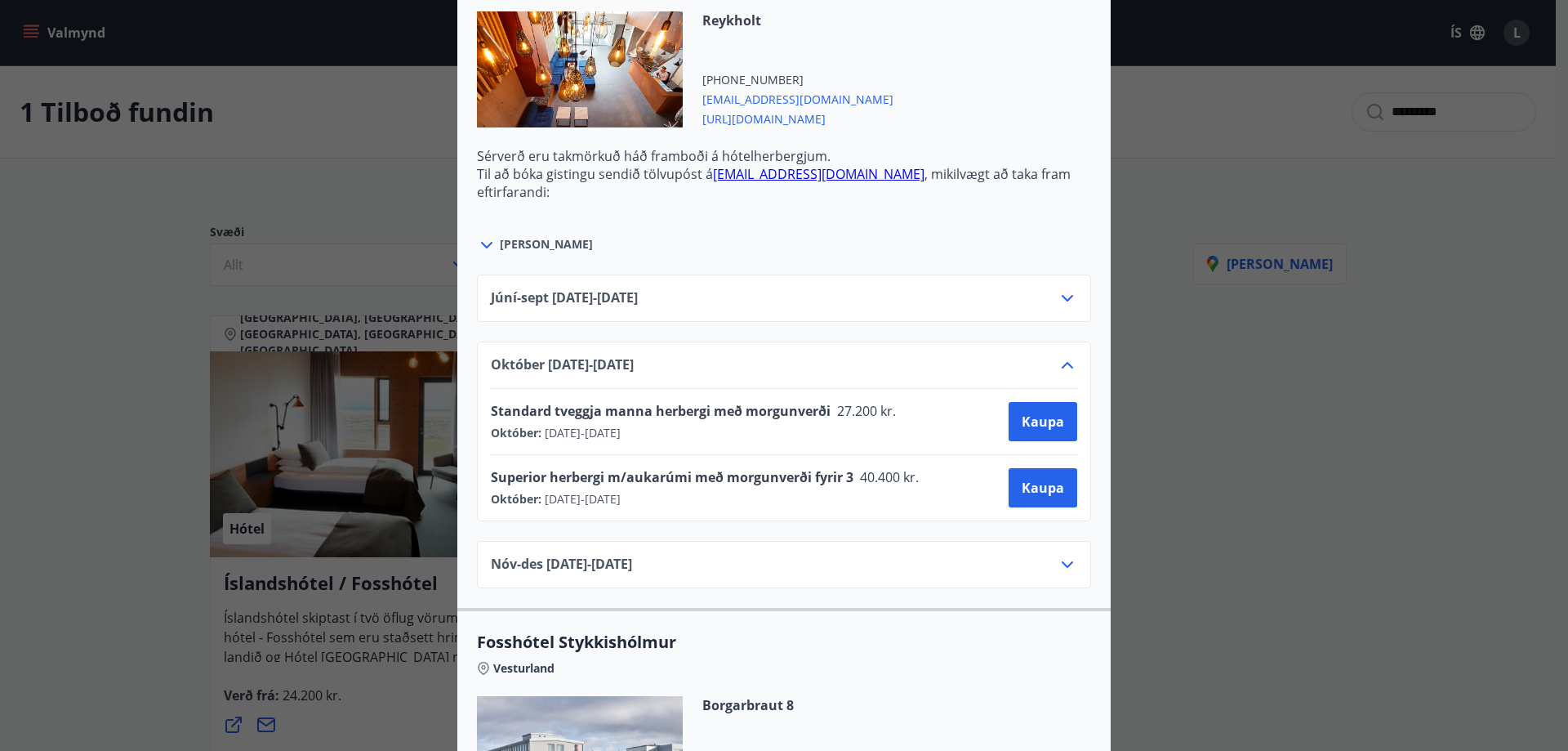
click at [1064, 362] on icon at bounding box center [1067, 366] width 20 height 20
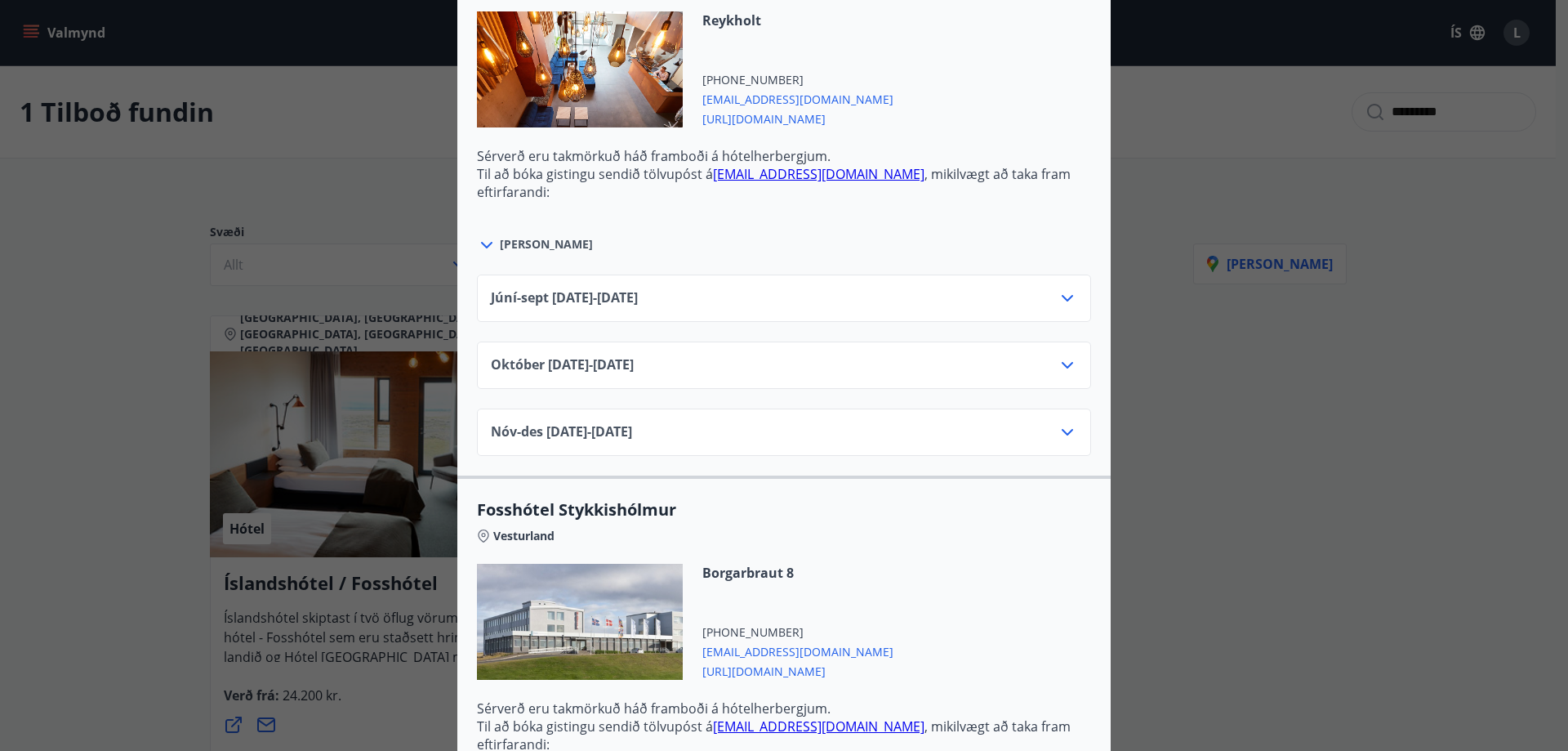
click at [1059, 358] on icon at bounding box center [1067, 366] width 20 height 20
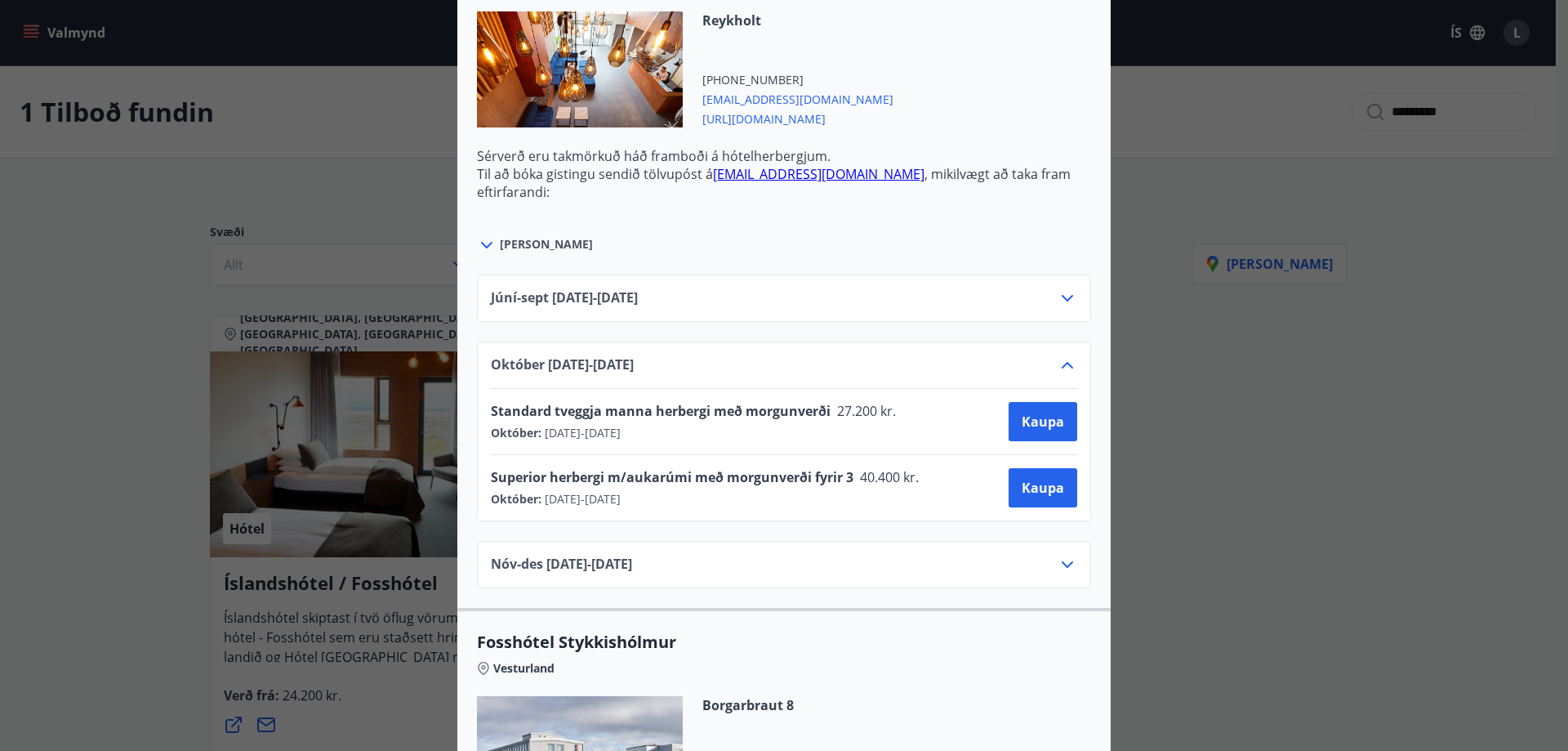
click at [1059, 358] on icon at bounding box center [1067, 366] width 20 height 20
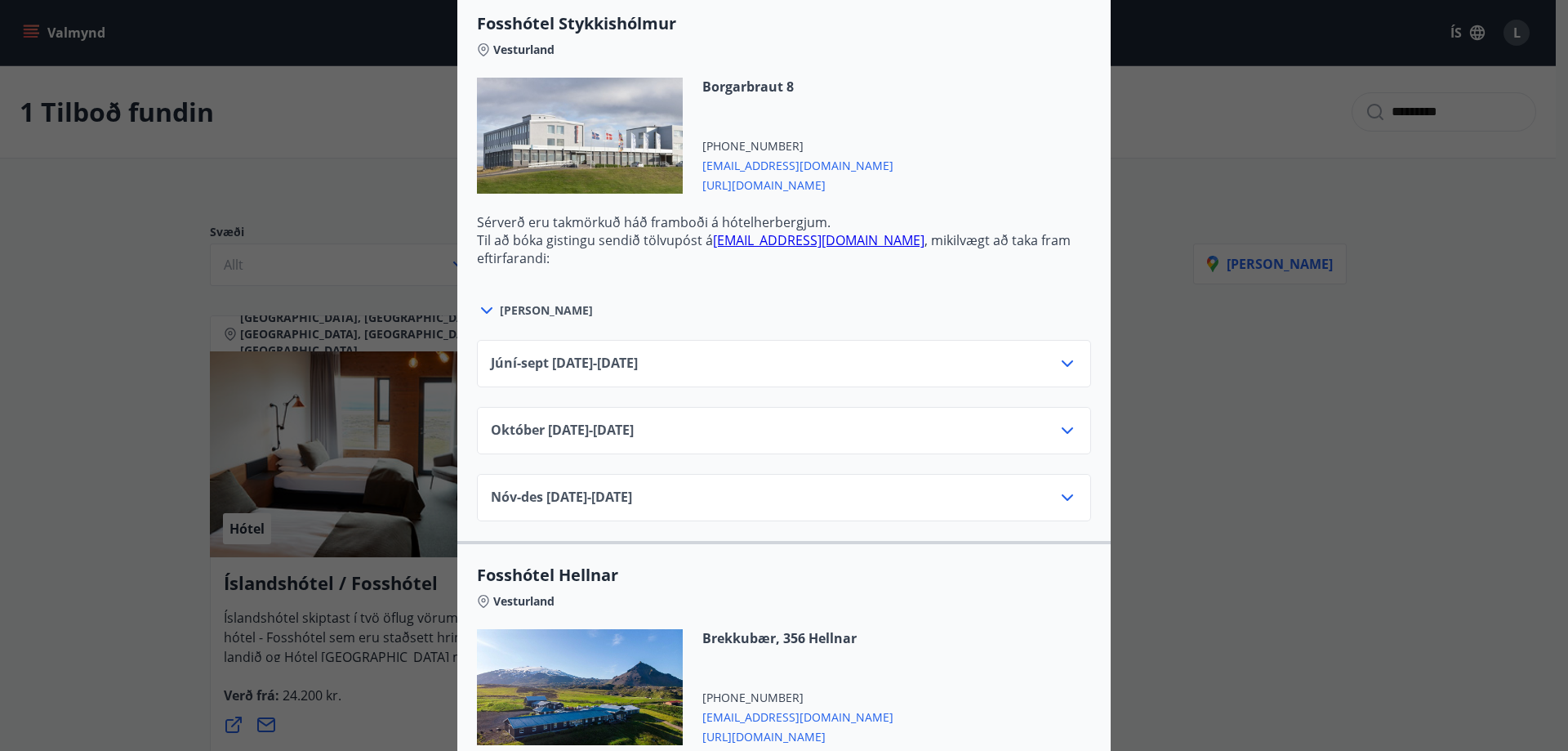
scroll to position [1143, 0]
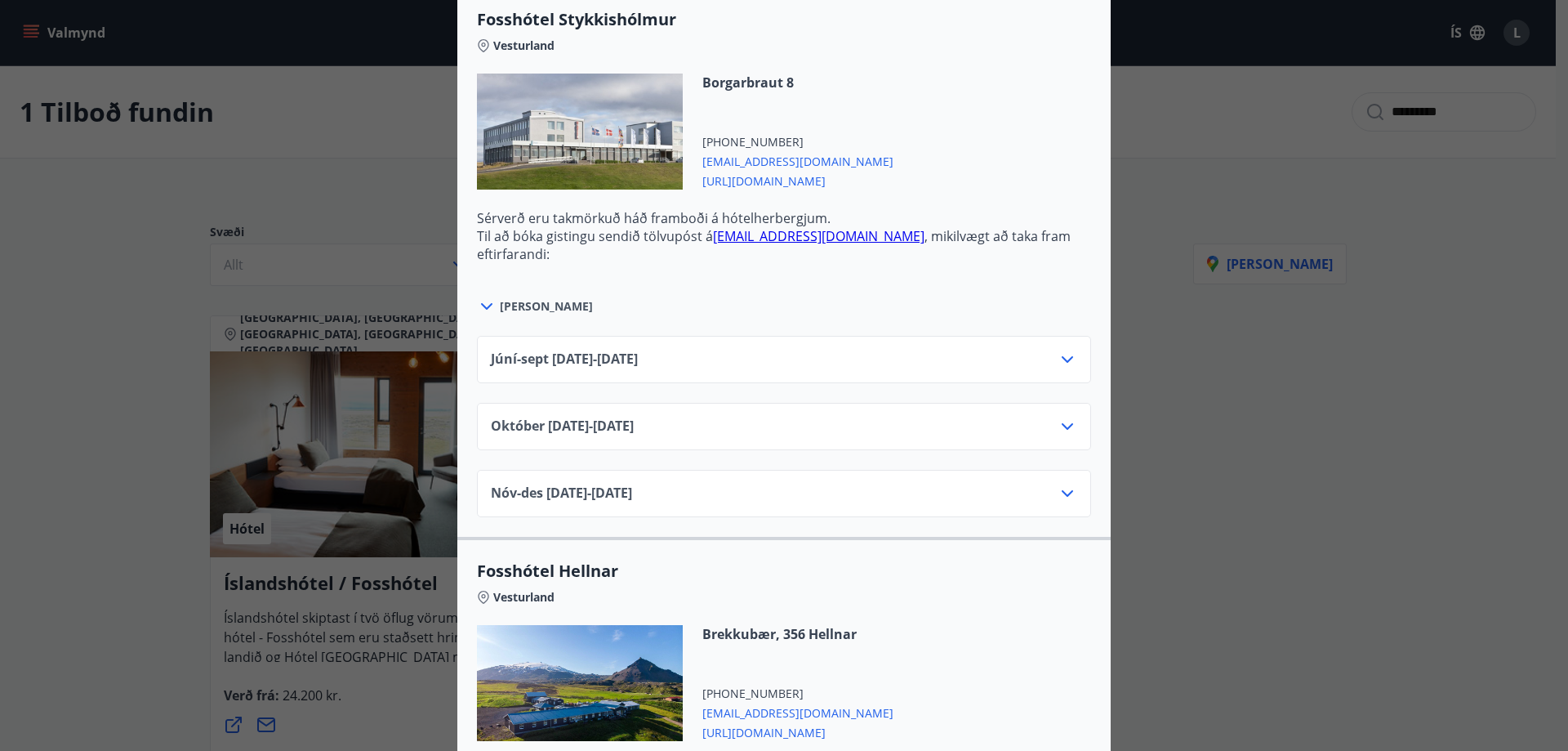
click at [1057, 430] on icon at bounding box center [1067, 426] width 20 height 20
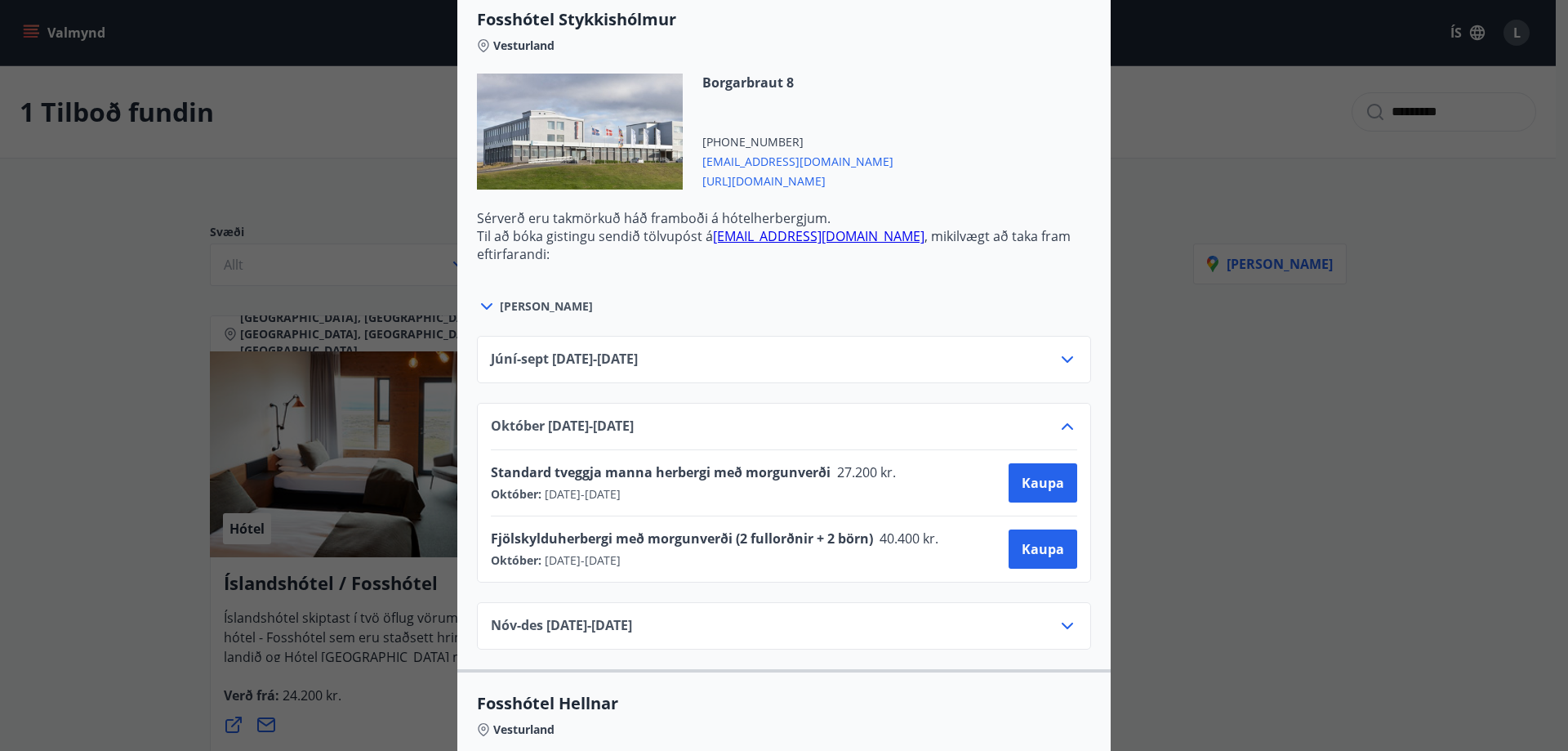
click at [1062, 424] on icon at bounding box center [1068, 426] width 12 height 7
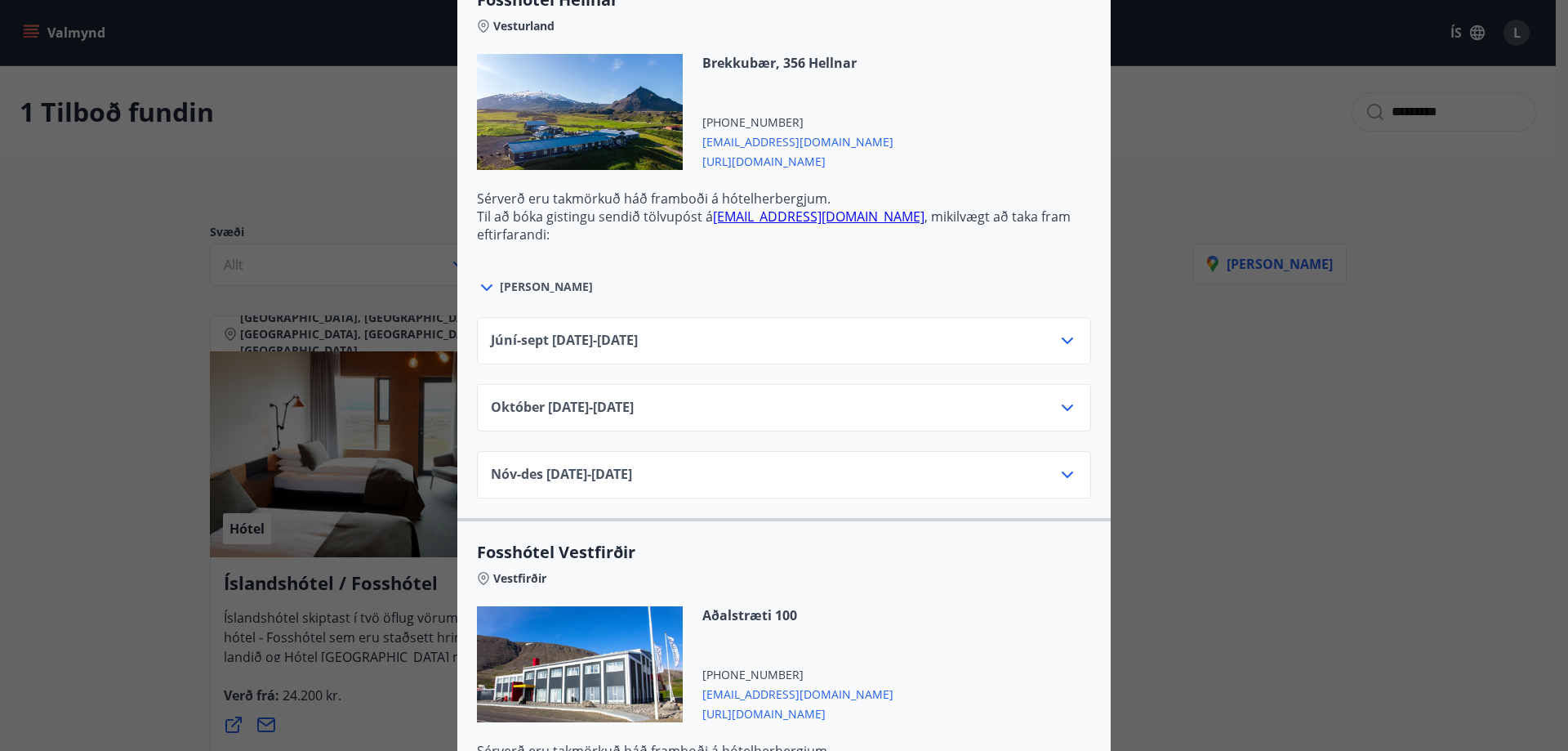
scroll to position [1715, 0]
click at [1061, 405] on icon at bounding box center [1067, 407] width 20 height 20
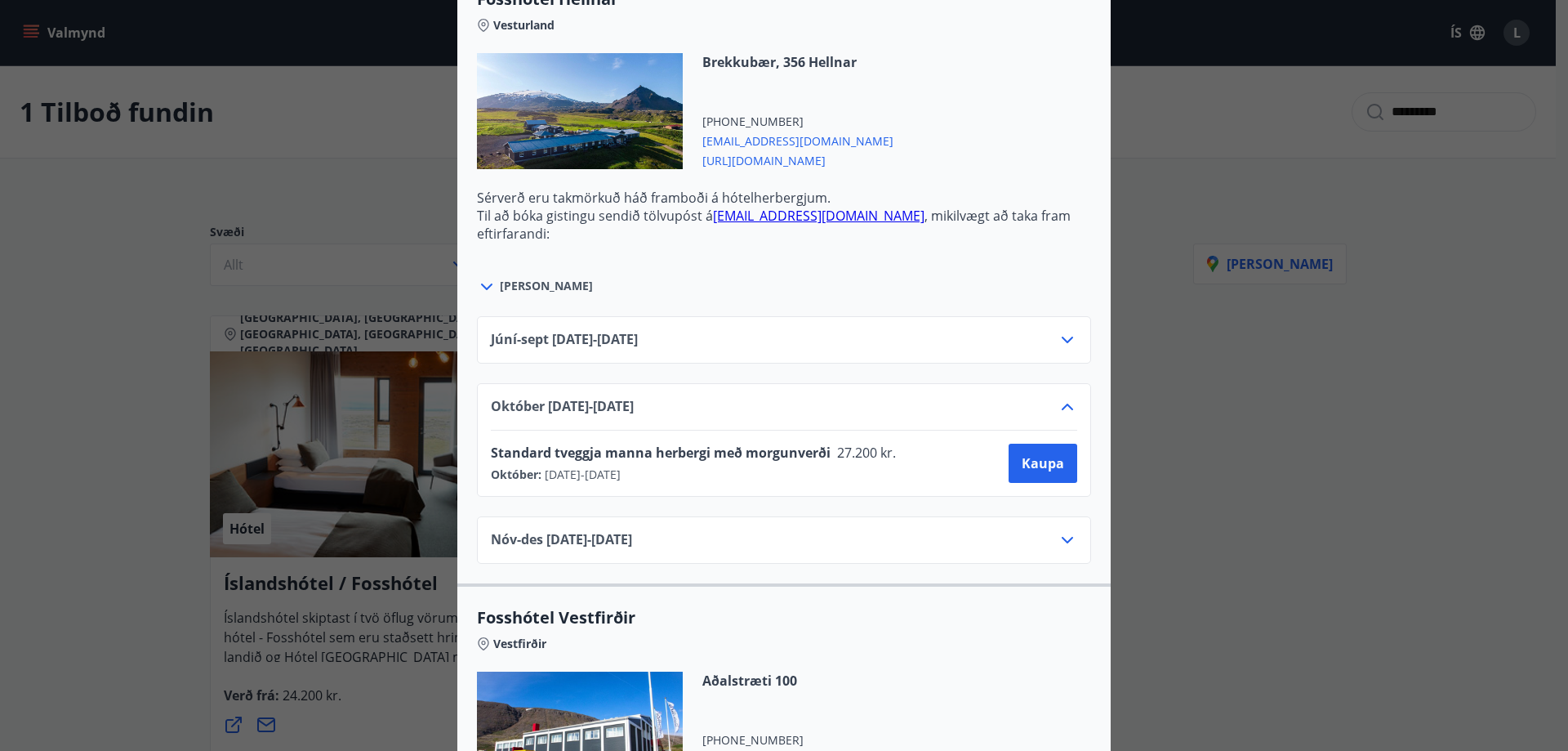
click at [1062, 405] on icon at bounding box center [1068, 406] width 12 height 7
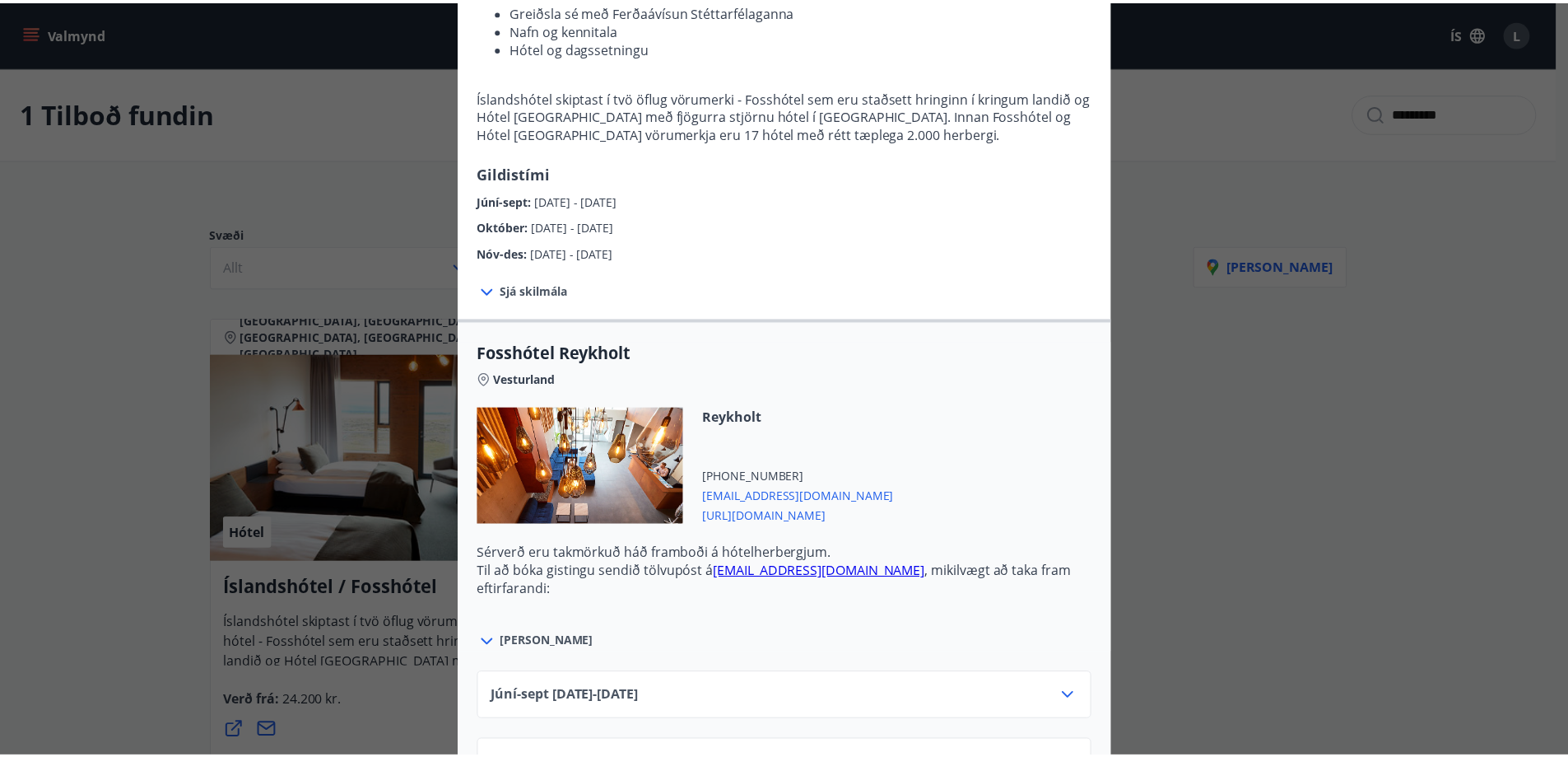
scroll to position [0, 0]
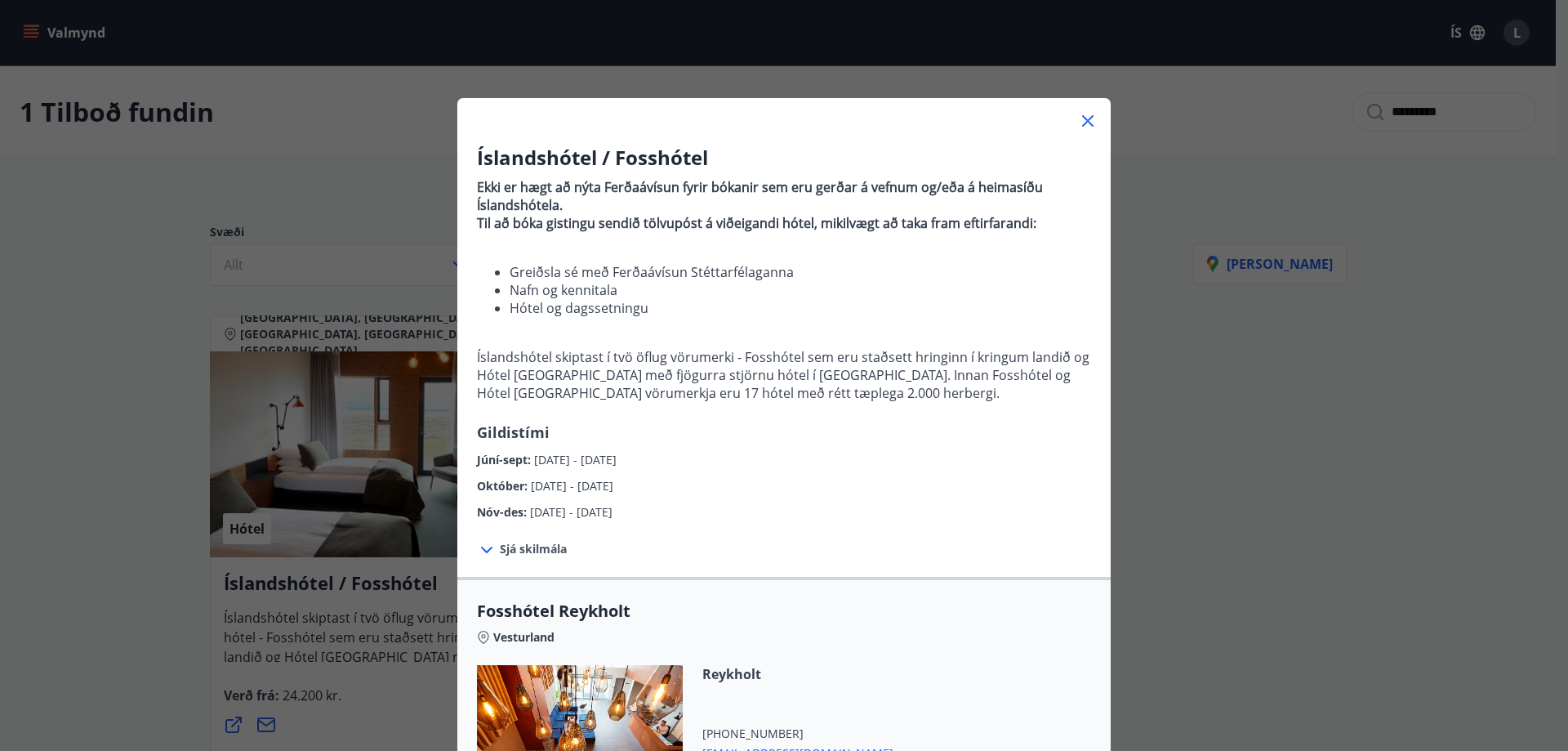
click at [1081, 119] on icon at bounding box center [1088, 121] width 20 height 20
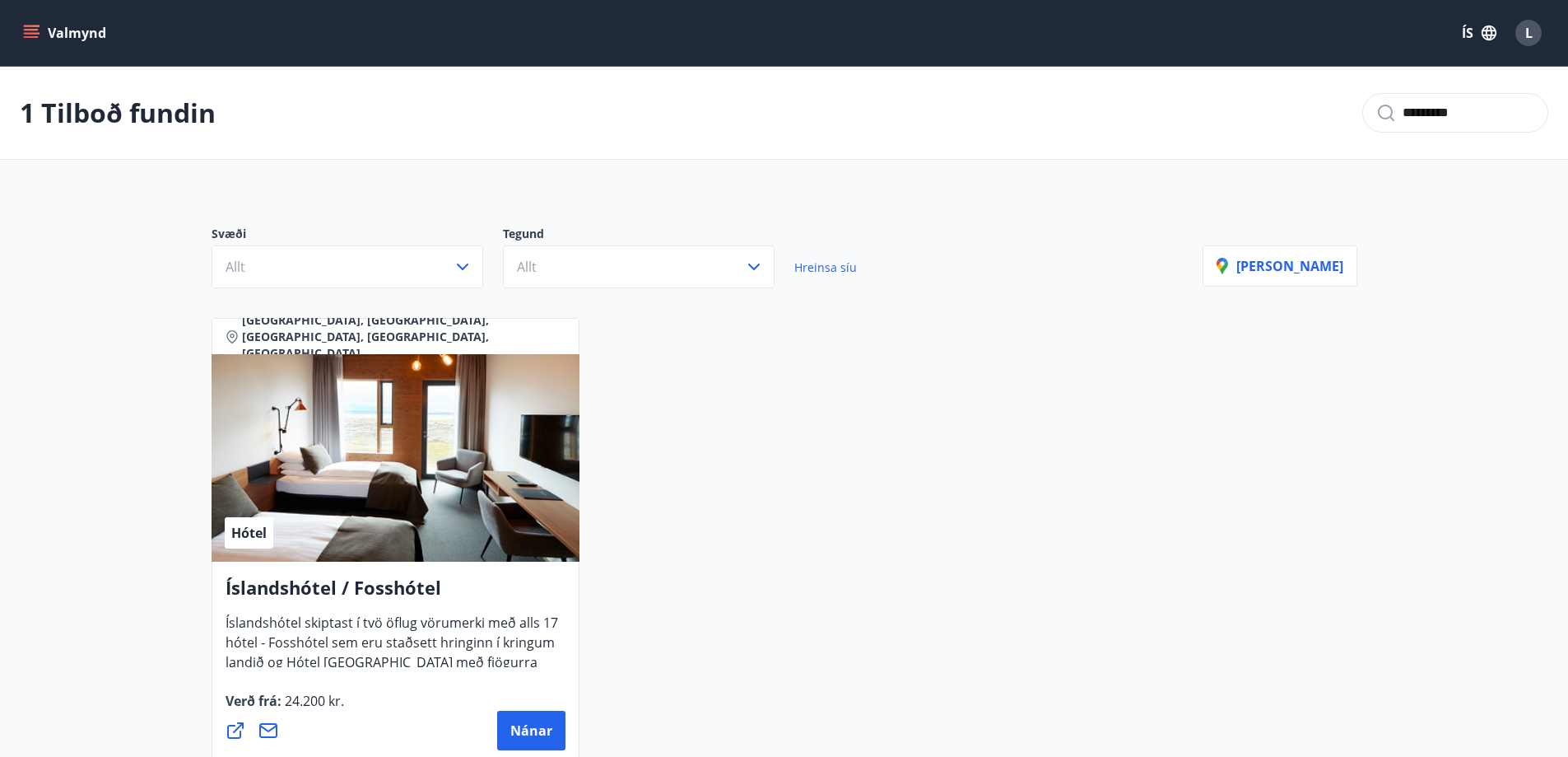
click at [30, 34] on icon "menu" at bounding box center [33, 33] width 18 height 2
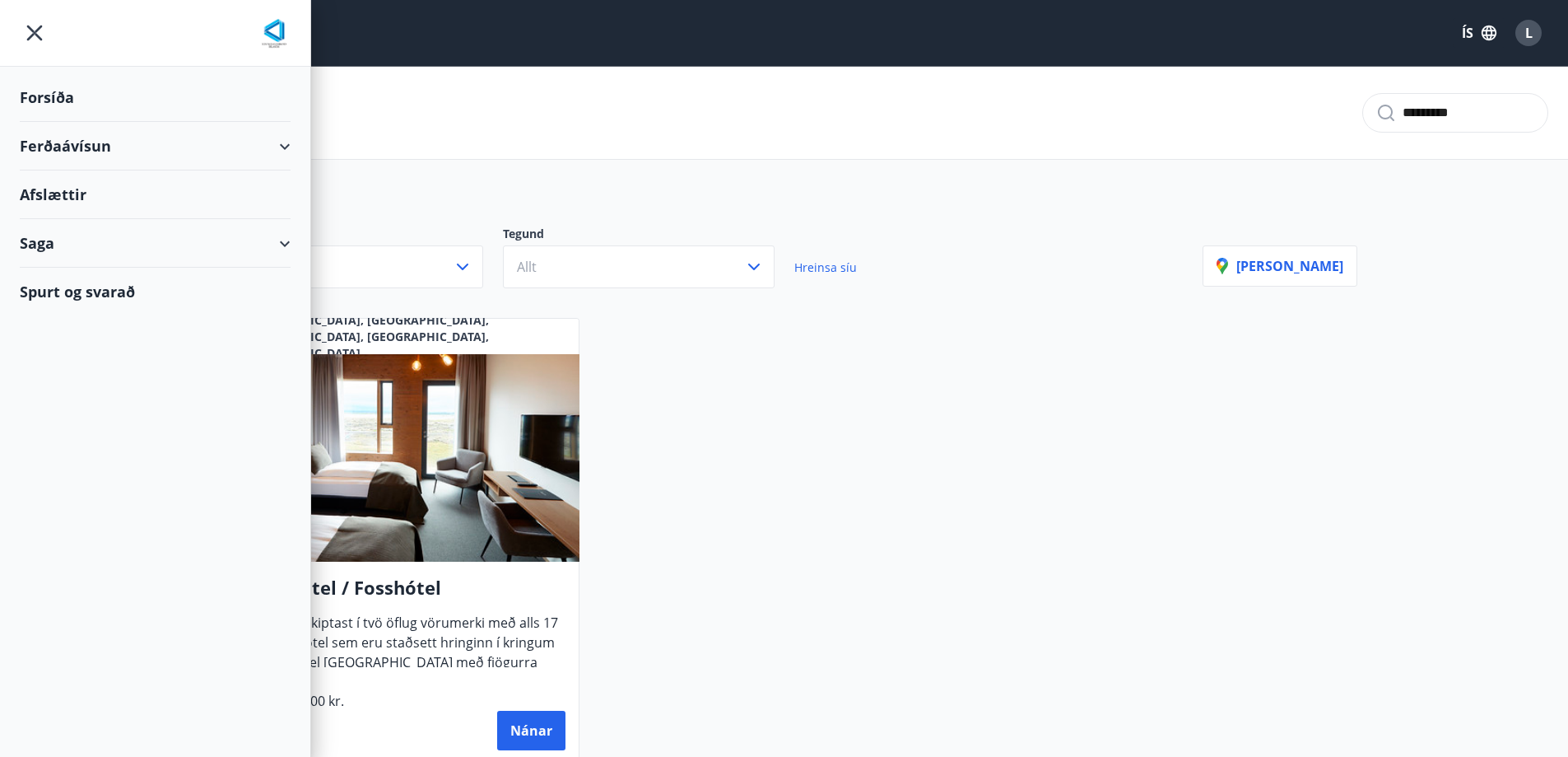
click at [56, 292] on div "Spurt og svarað" at bounding box center [155, 292] width 271 height 48
